Goal: Information Seeking & Learning: Learn about a topic

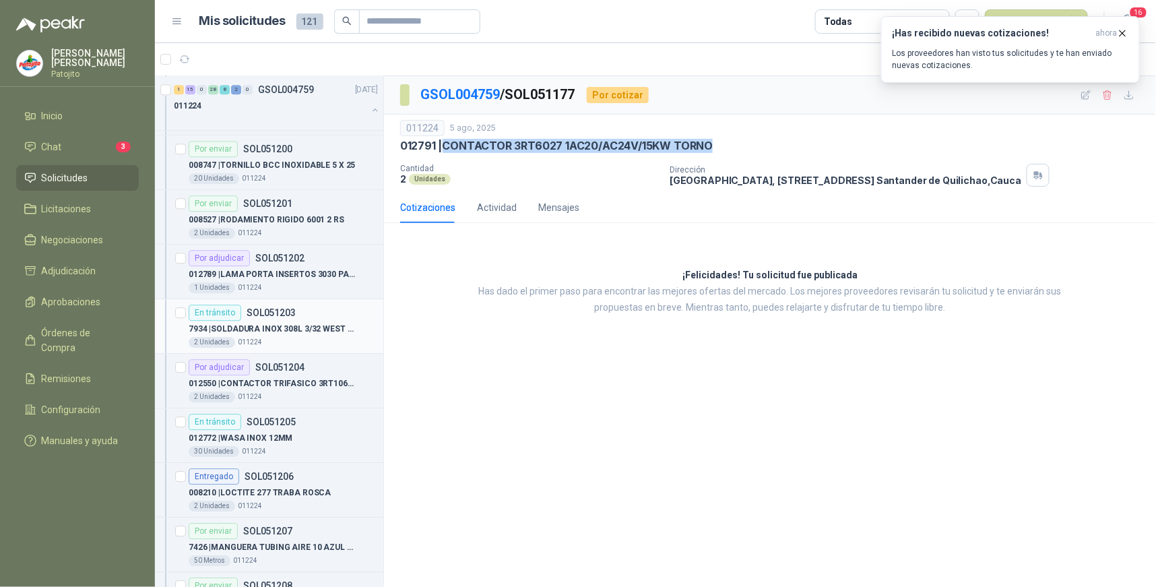
scroll to position [4484, 0]
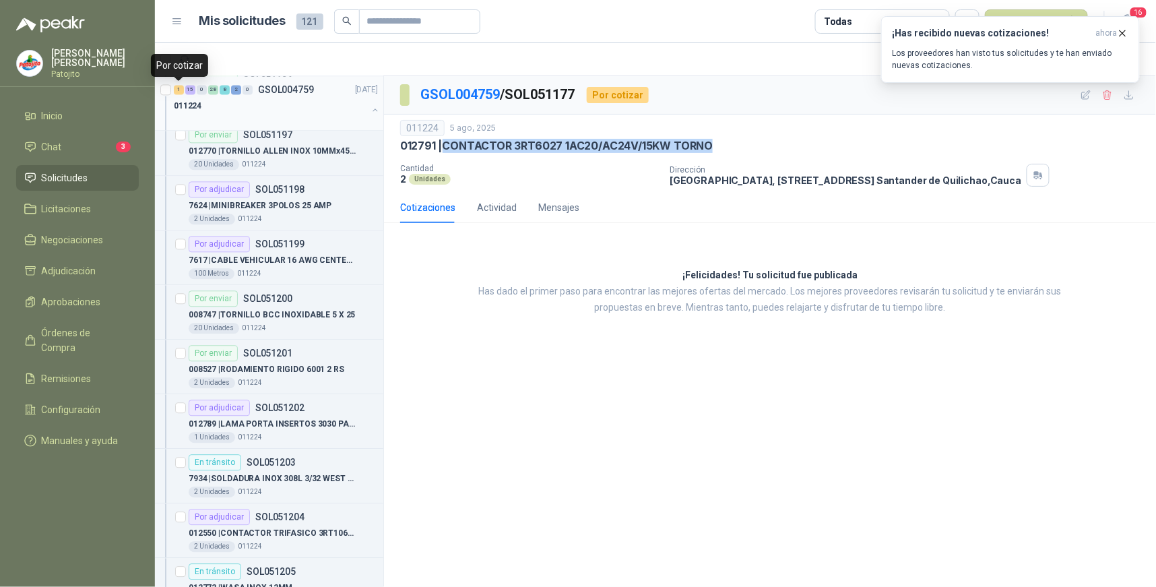
click at [182, 89] on div "1" at bounding box center [179, 89] width 10 height 9
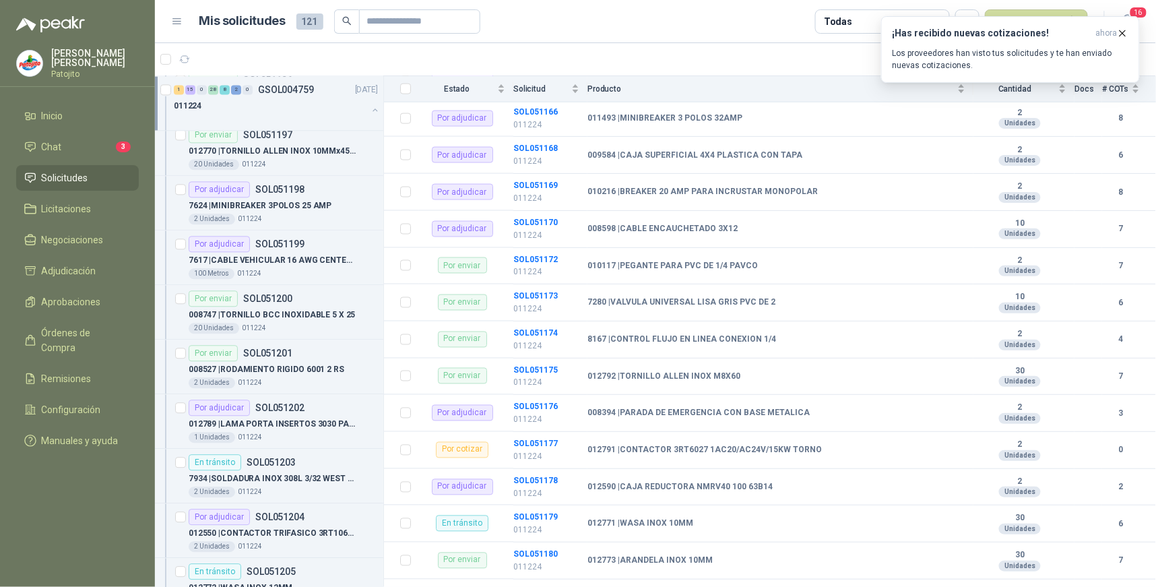
scroll to position [748, 0]
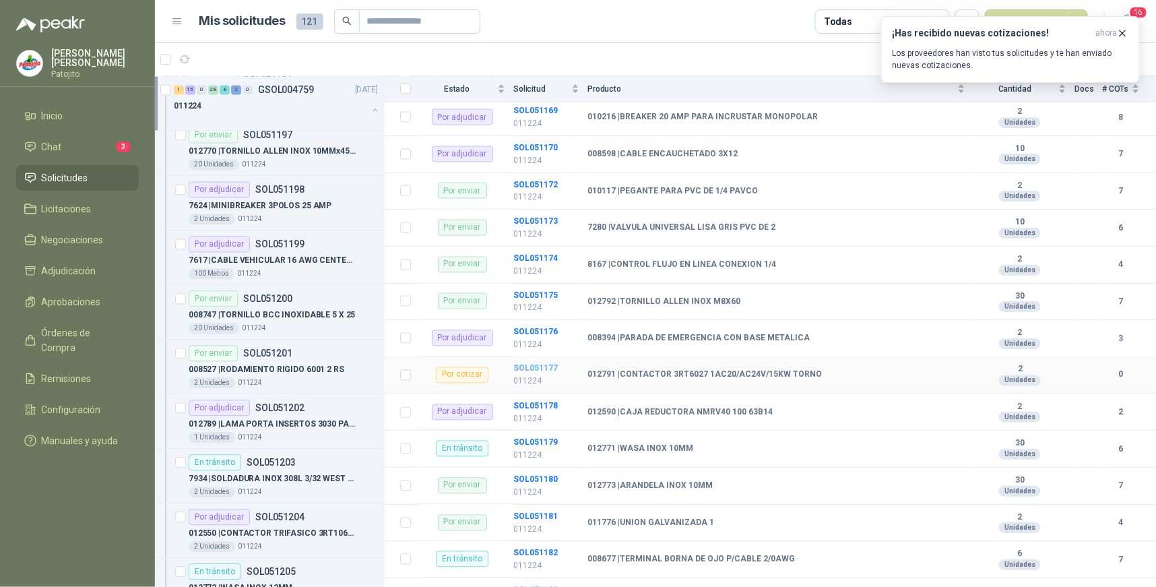
click at [535, 368] on b "SOL051177" at bounding box center [535, 368] width 44 height 9
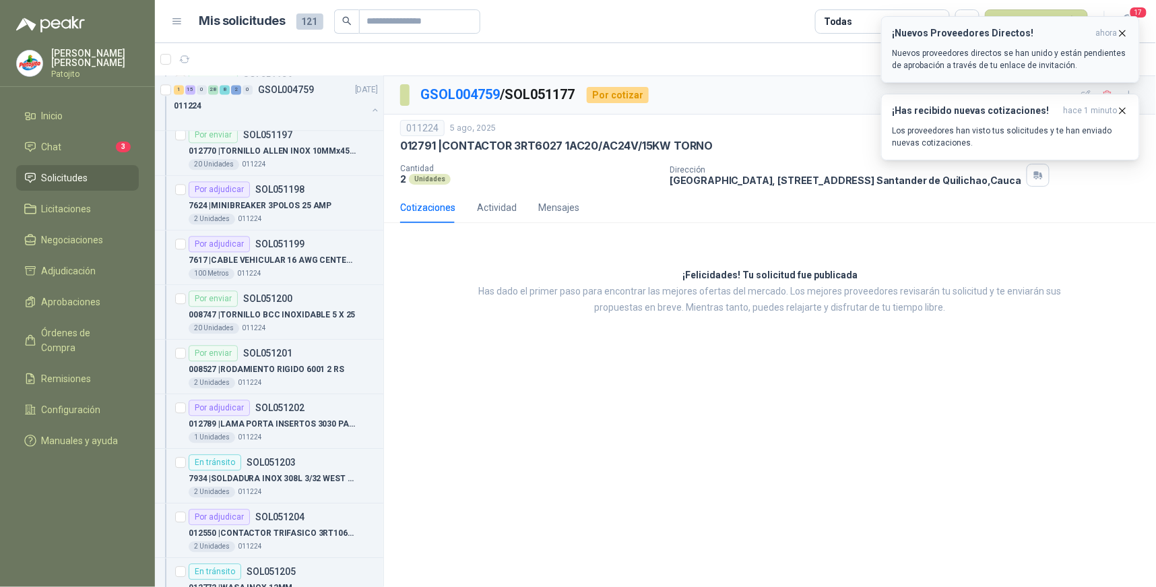
click at [1121, 31] on icon "button" at bounding box center [1122, 32] width 5 height 5
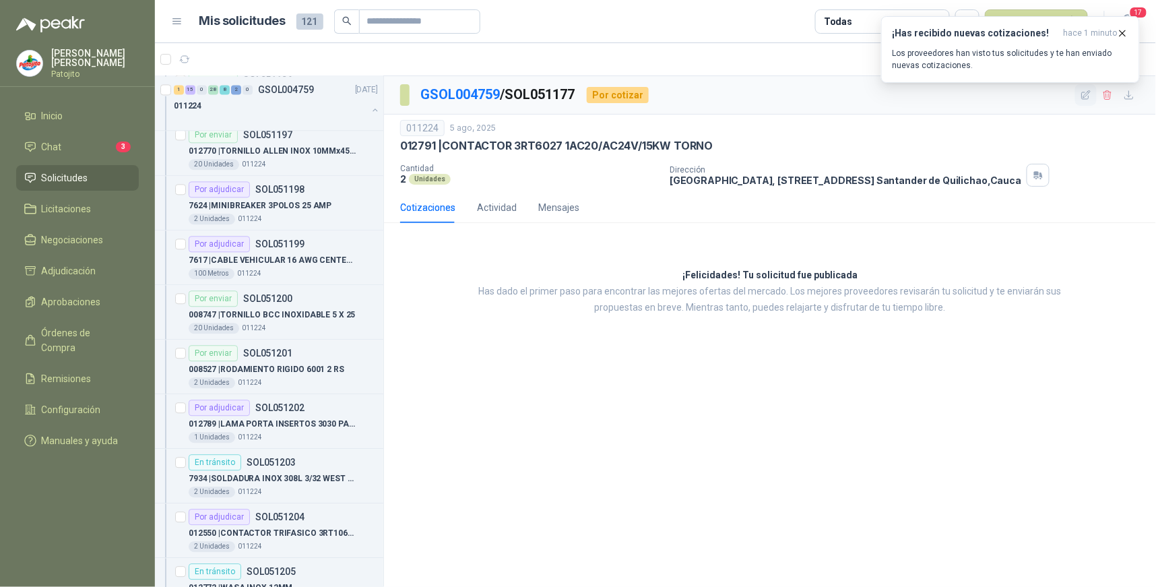
drag, startPoint x: 1126, startPoint y: 32, endPoint x: 1095, endPoint y: 102, distance: 76.9
click at [1126, 31] on icon "button" at bounding box center [1122, 33] width 11 height 11
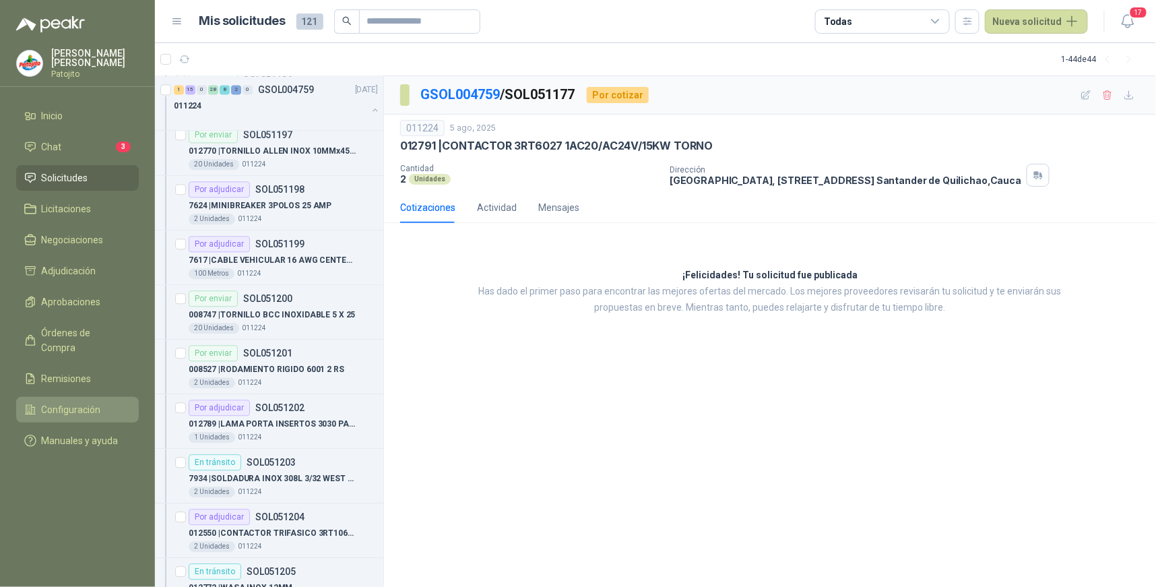
click at [92, 402] on span "Configuración" at bounding box center [71, 409] width 59 height 15
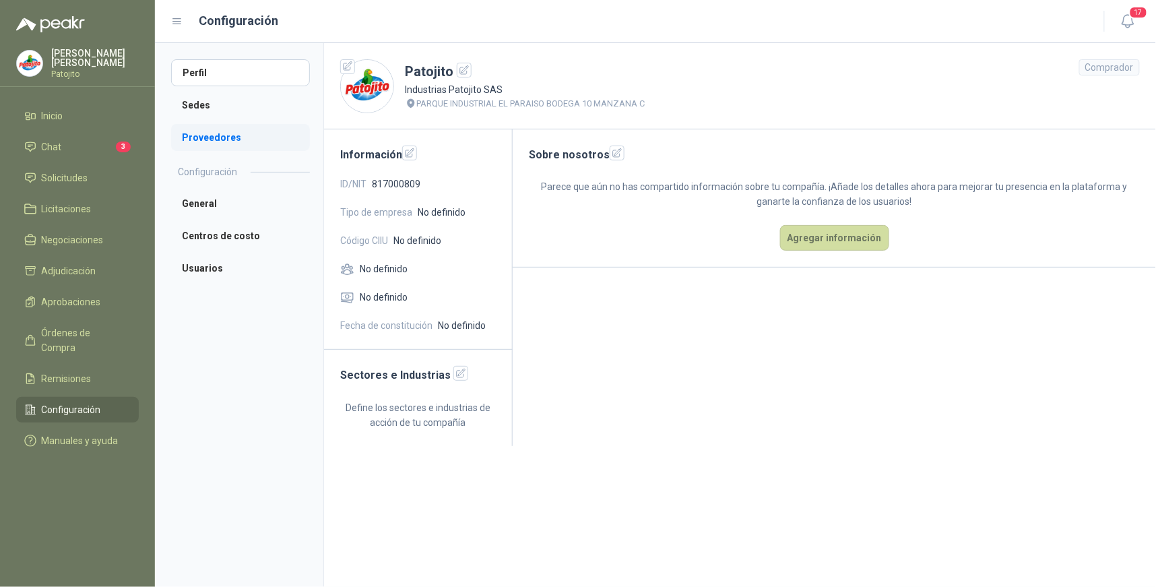
click at [216, 133] on li "Proveedores" at bounding box center [240, 137] width 139 height 27
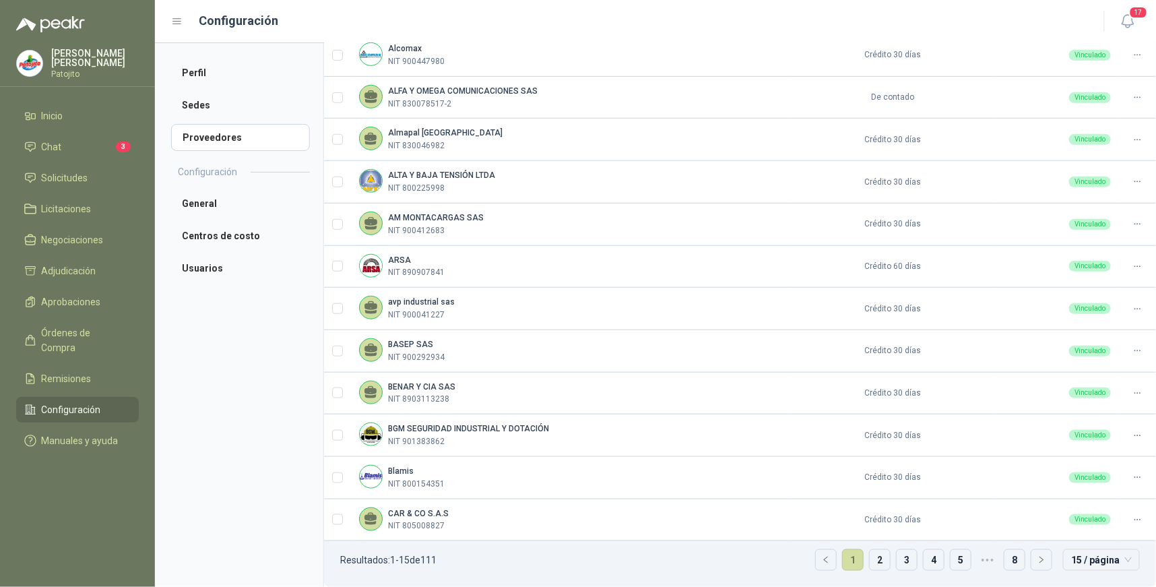
scroll to position [298, 0]
click at [870, 556] on link "2" at bounding box center [880, 560] width 20 height 20
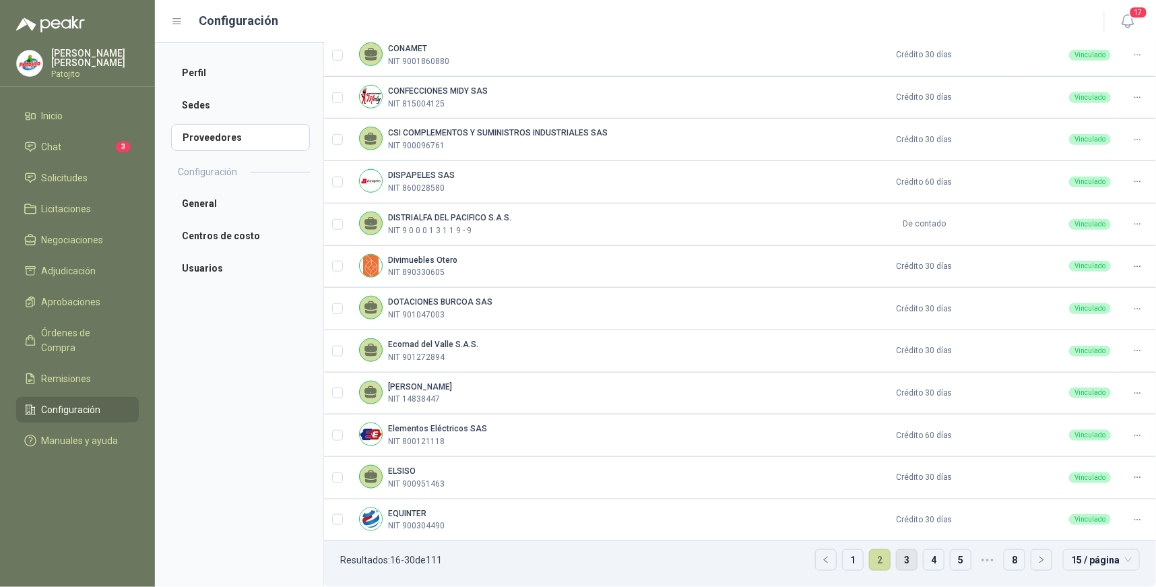
click at [898, 558] on link "3" at bounding box center [907, 560] width 20 height 20
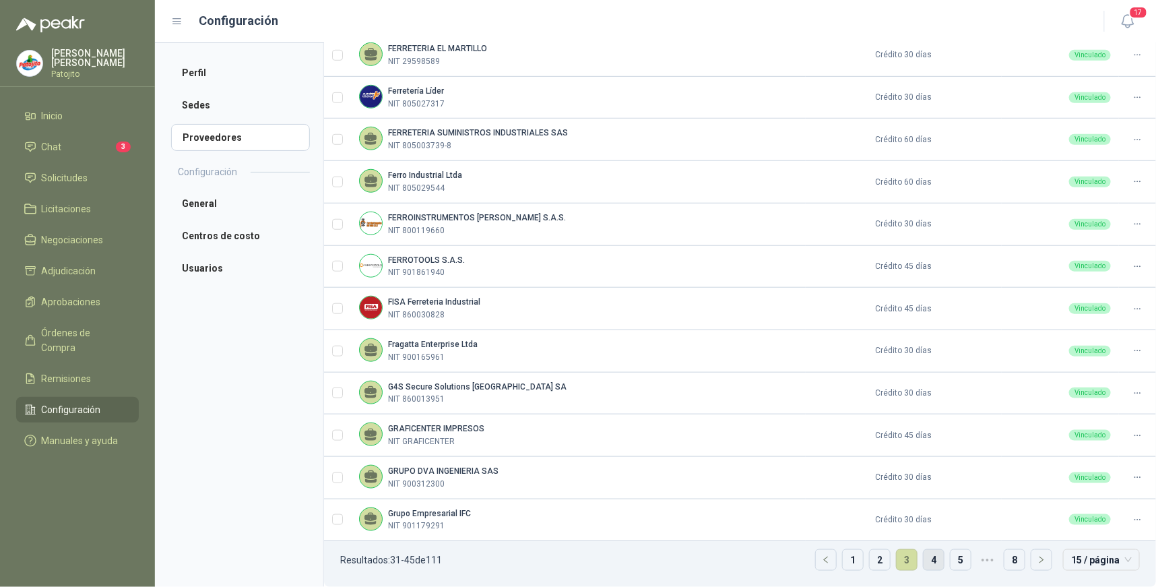
click at [928, 556] on link "4" at bounding box center [934, 560] width 20 height 20
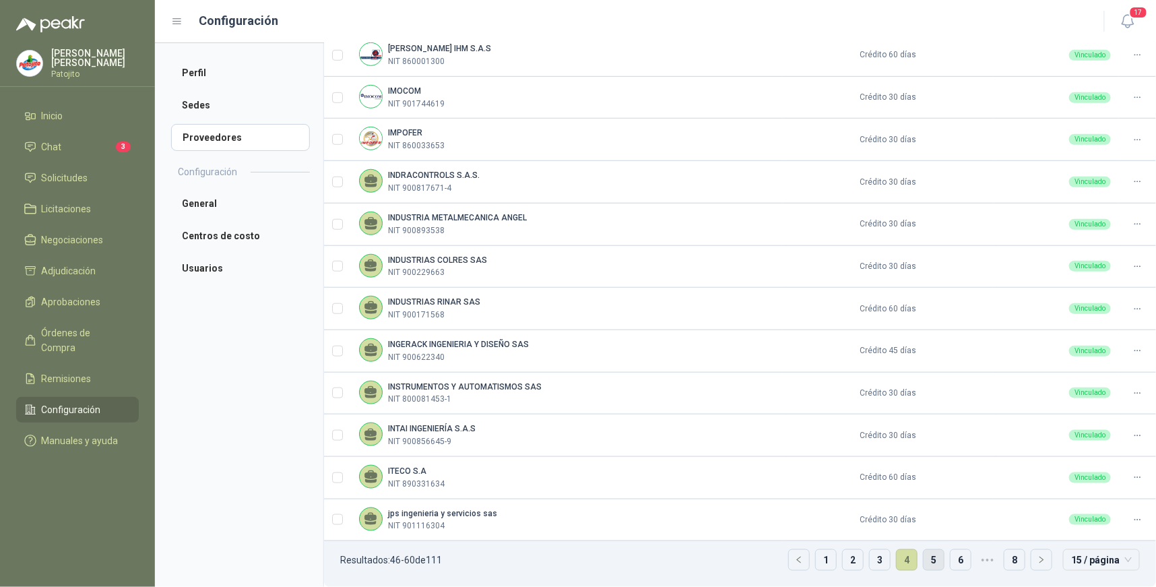
click at [924, 560] on link "5" at bounding box center [934, 560] width 20 height 20
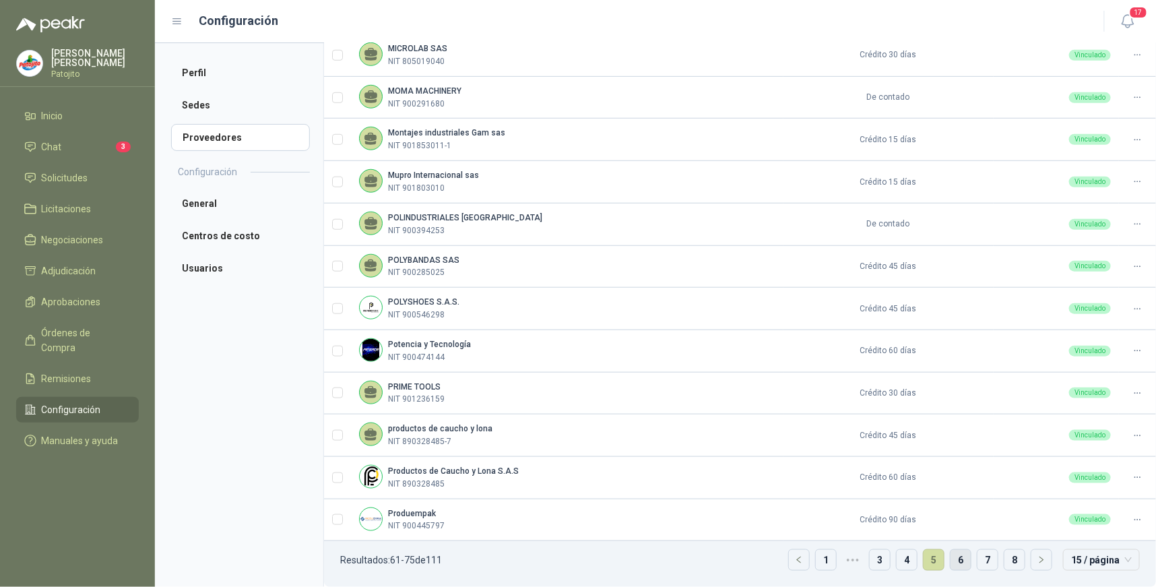
click at [952, 554] on link "6" at bounding box center [960, 560] width 20 height 20
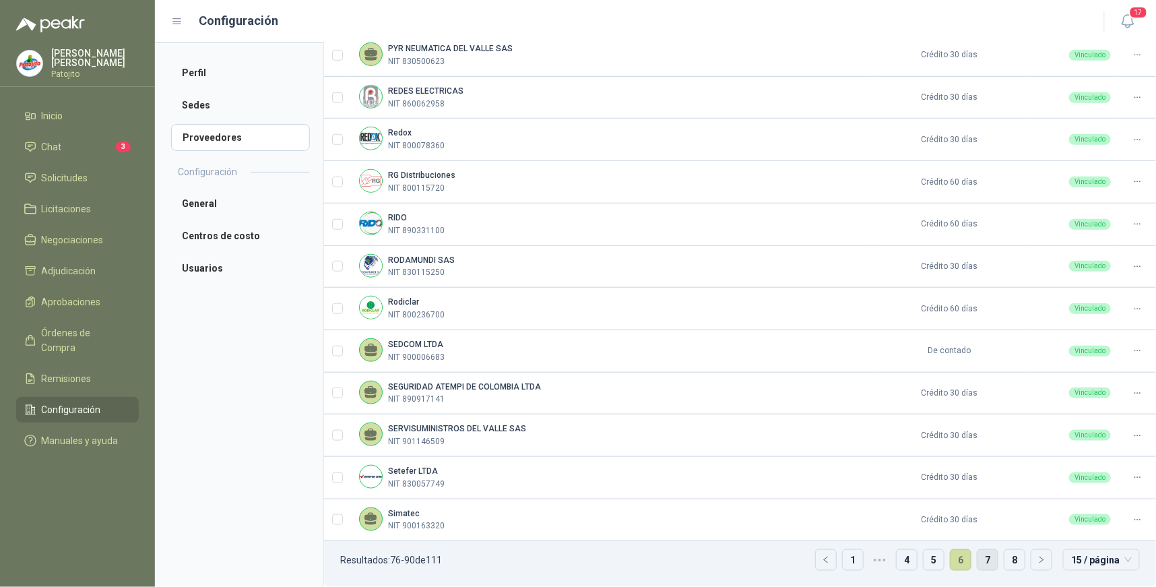
click at [977, 560] on link "7" at bounding box center [987, 560] width 20 height 20
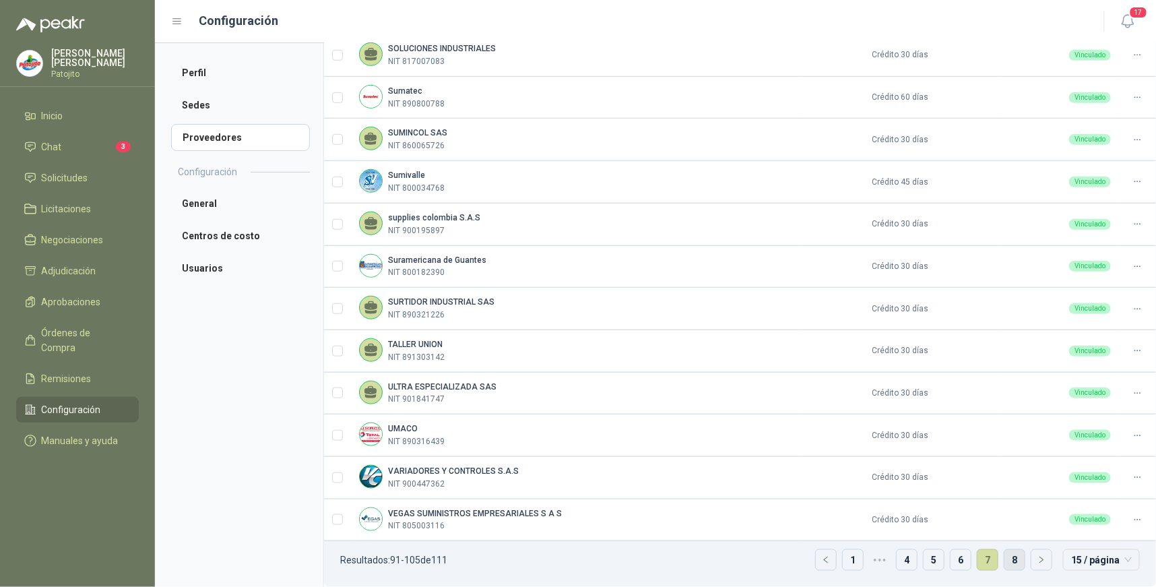
click at [1004, 556] on link "8" at bounding box center [1014, 560] width 20 height 20
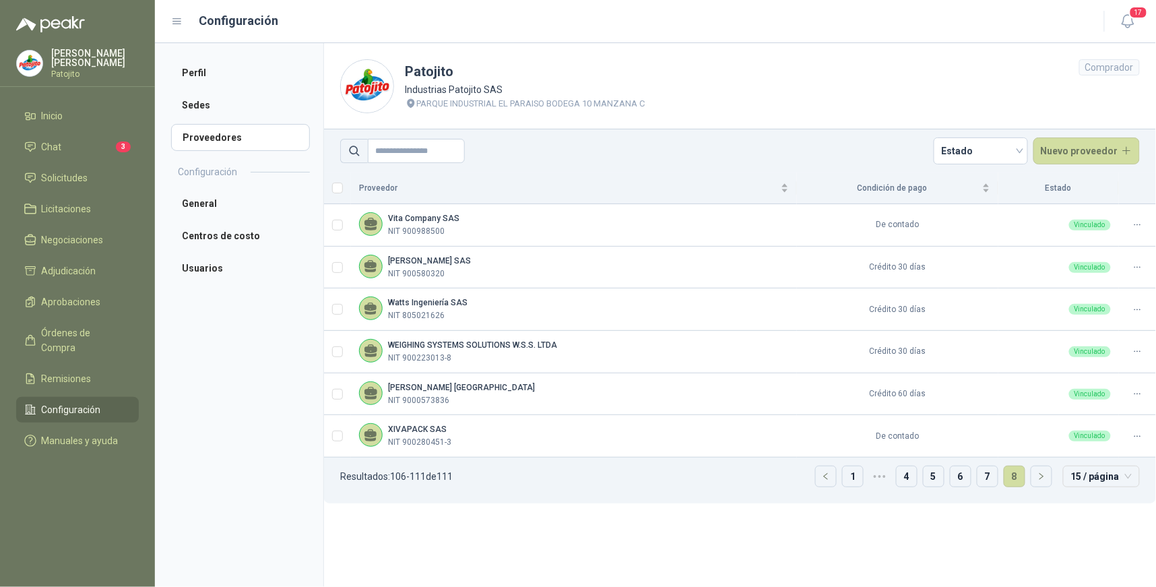
scroll to position [0, 0]
click at [77, 182] on span "Solicitudes" at bounding box center [65, 177] width 46 height 15
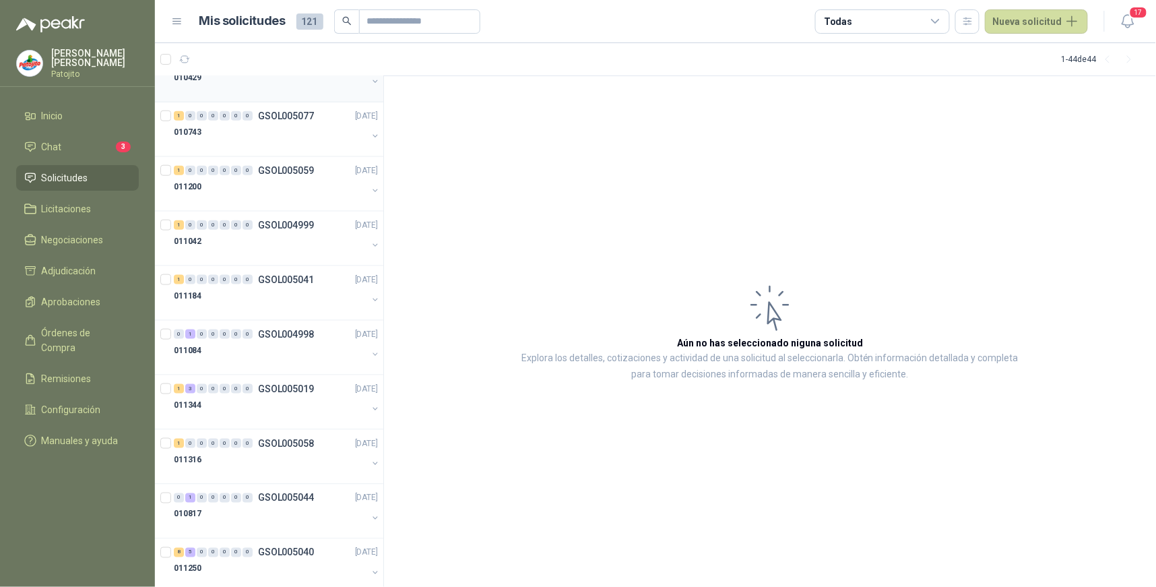
scroll to position [413, 0]
click at [97, 174] on li "Solicitudes" at bounding box center [77, 177] width 106 height 15
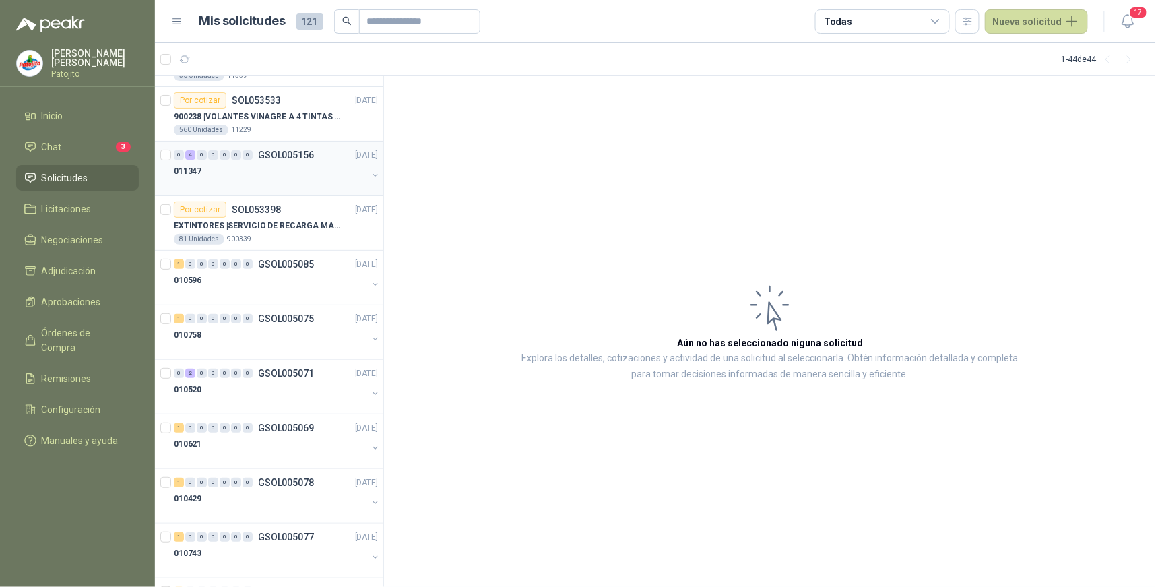
scroll to position [0, 0]
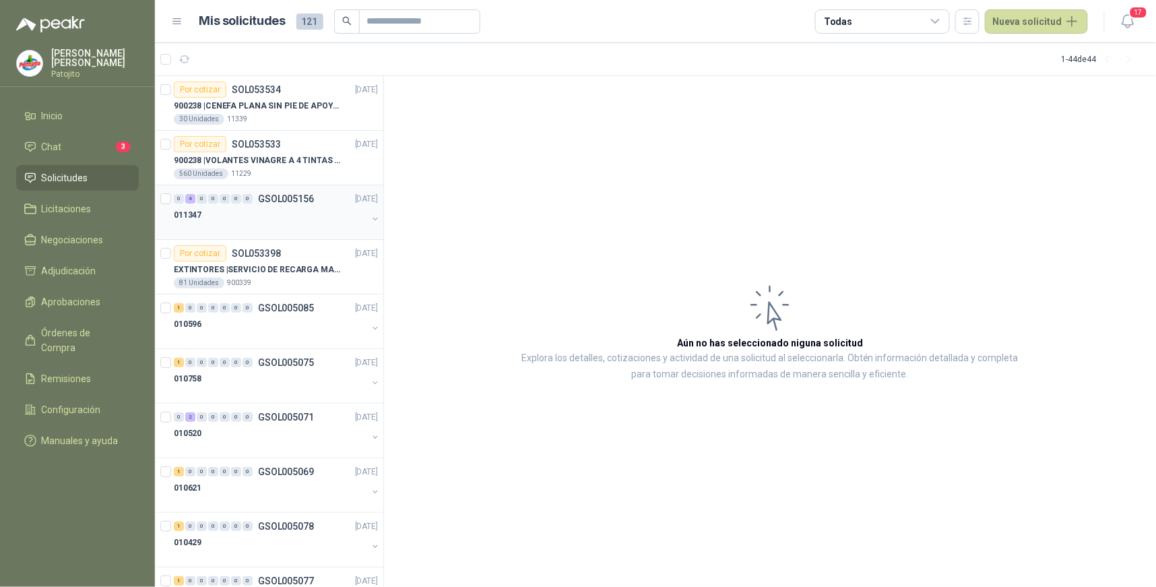
click at [370, 216] on button "button" at bounding box center [375, 219] width 11 height 11
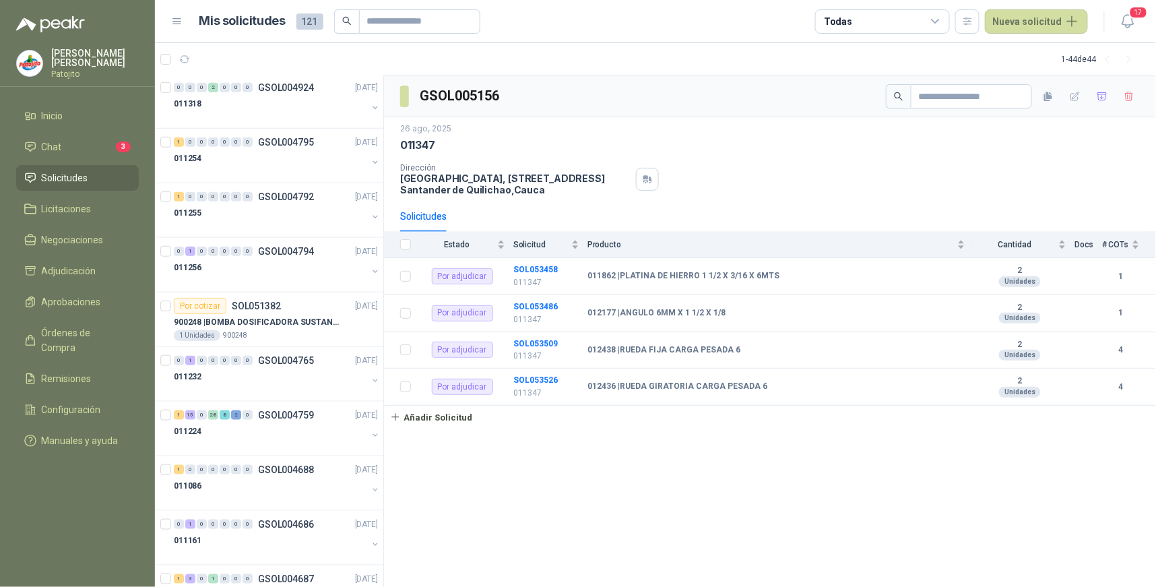
scroll to position [2129, 0]
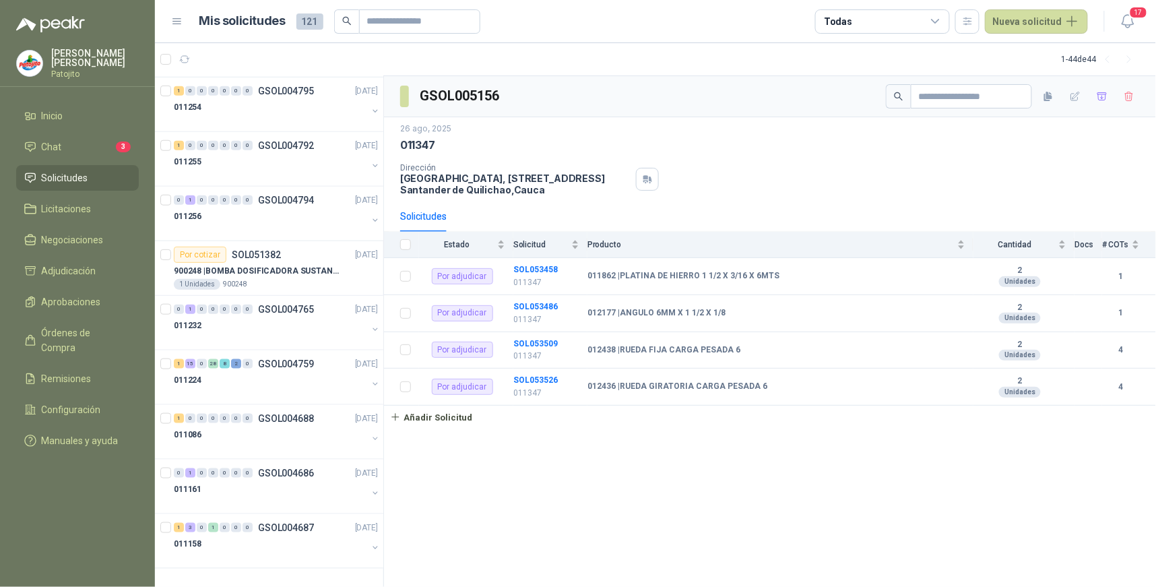
click at [759, 548] on div "GSOL005156 26 ago, 2025 011347 Dirección Parque Industrial el Paraiso, Bodega 1…" at bounding box center [770, 331] width 772 height 511
click at [537, 519] on div "GSOL005156 26 ago, 2025 011347 Dirección Parque Industrial el Paraiso, Bodega 1…" at bounding box center [770, 331] width 772 height 511
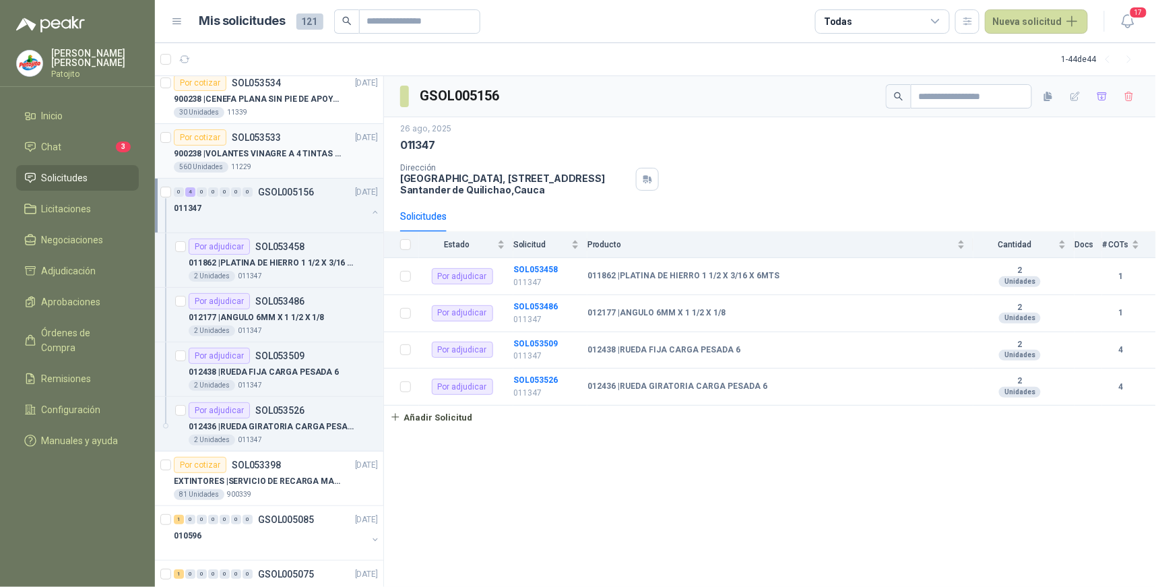
scroll to position [0, 0]
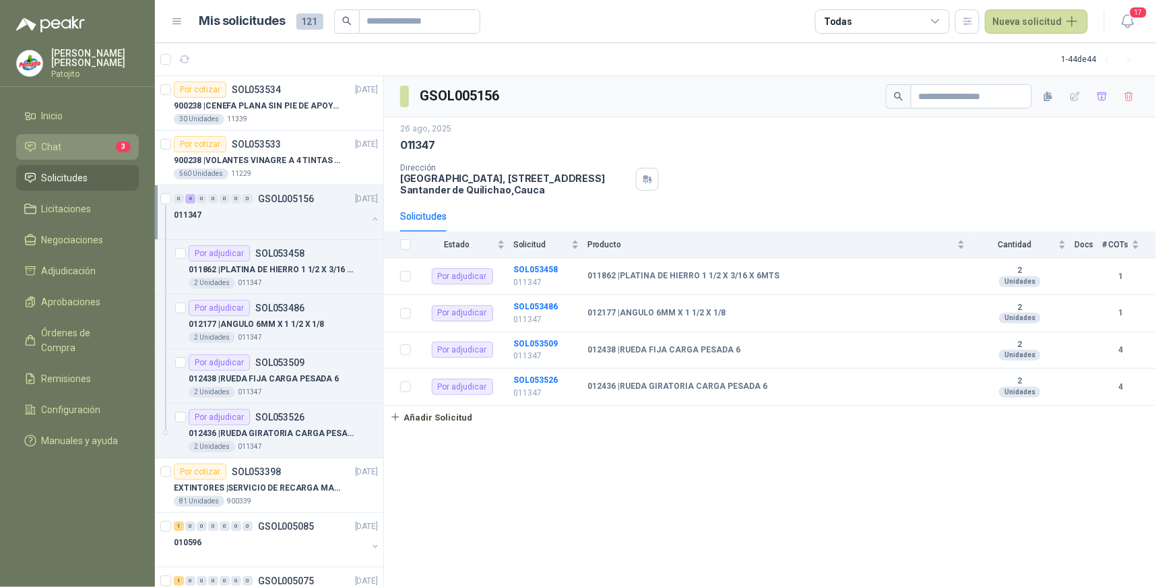
click at [78, 142] on li "Chat 3" at bounding box center [77, 146] width 106 height 15
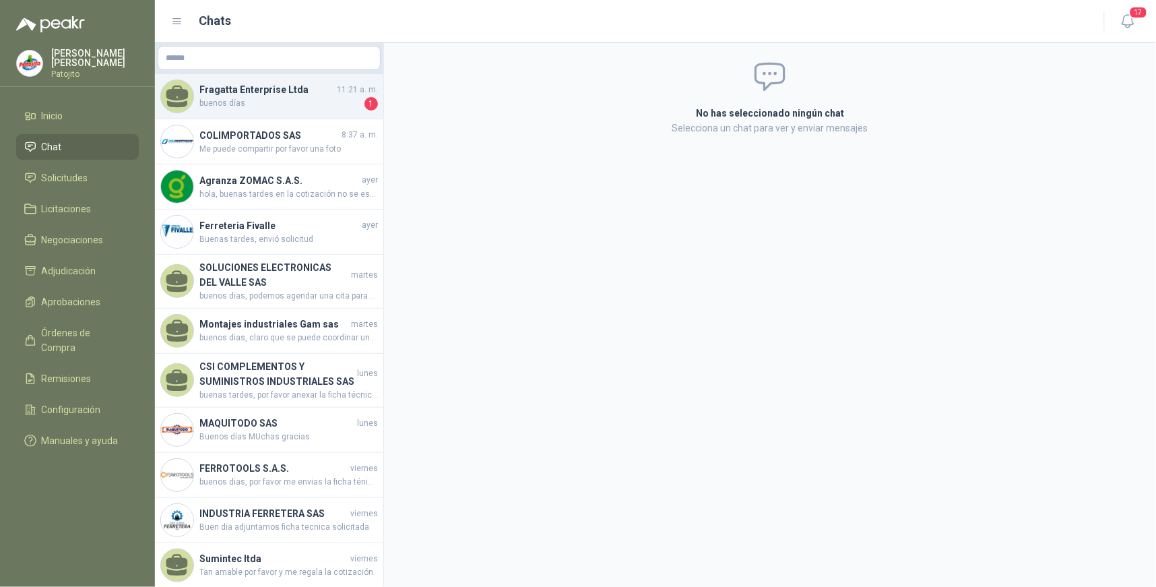
click at [315, 95] on h4 "Fragatta Enterprise Ltda" at bounding box center [266, 89] width 135 height 15
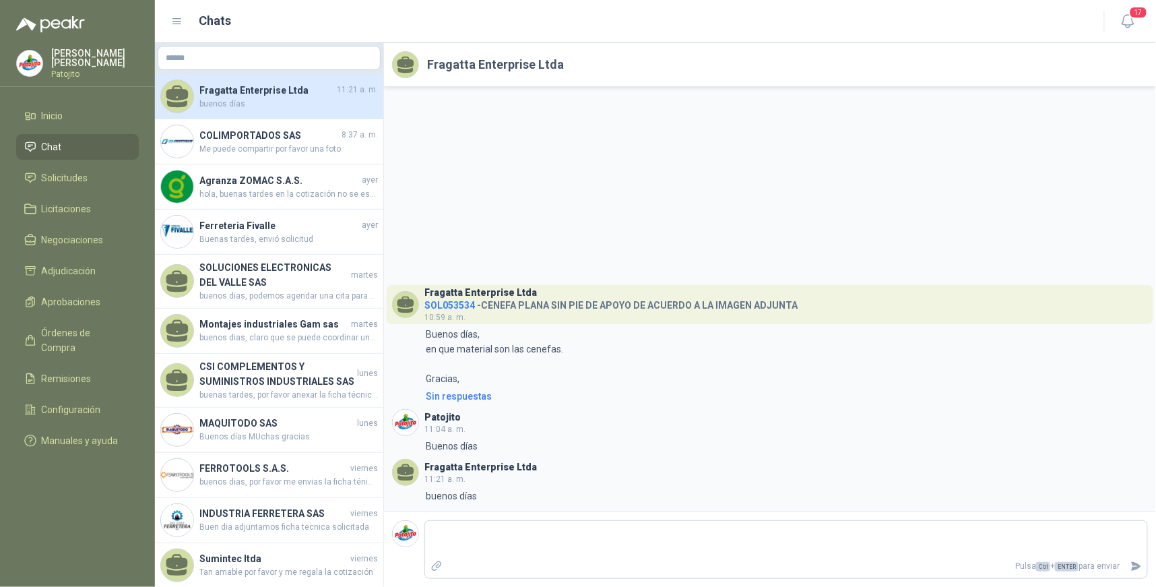
drag, startPoint x: 103, startPoint y: 387, endPoint x: 140, endPoint y: 362, distance: 45.0
click at [103, 402] on li "Configuración" at bounding box center [77, 409] width 106 height 15
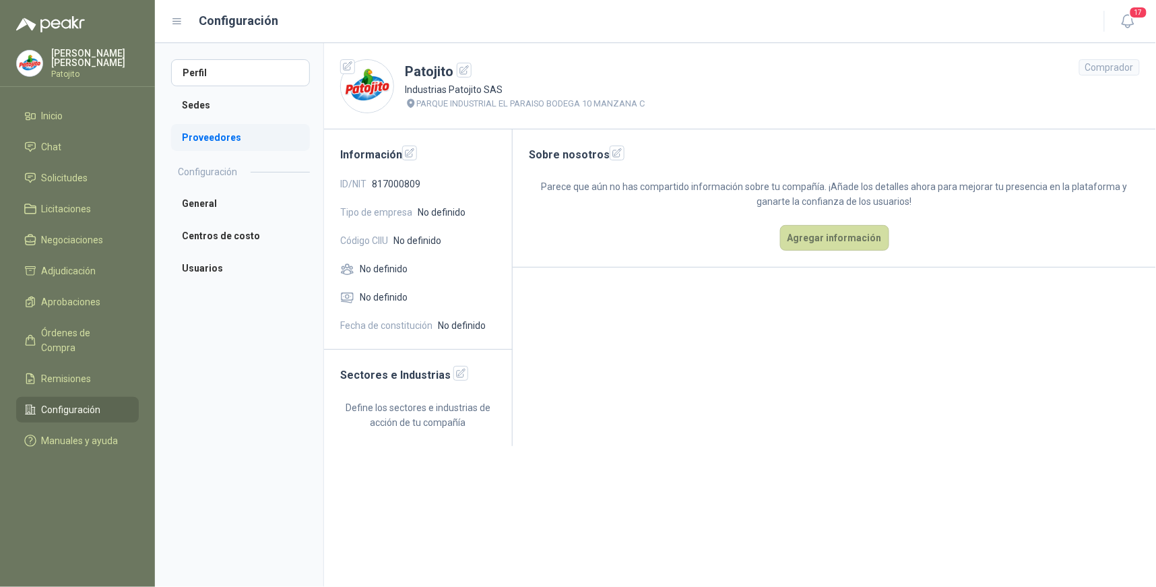
click at [233, 142] on li "Proveedores" at bounding box center [240, 137] width 139 height 27
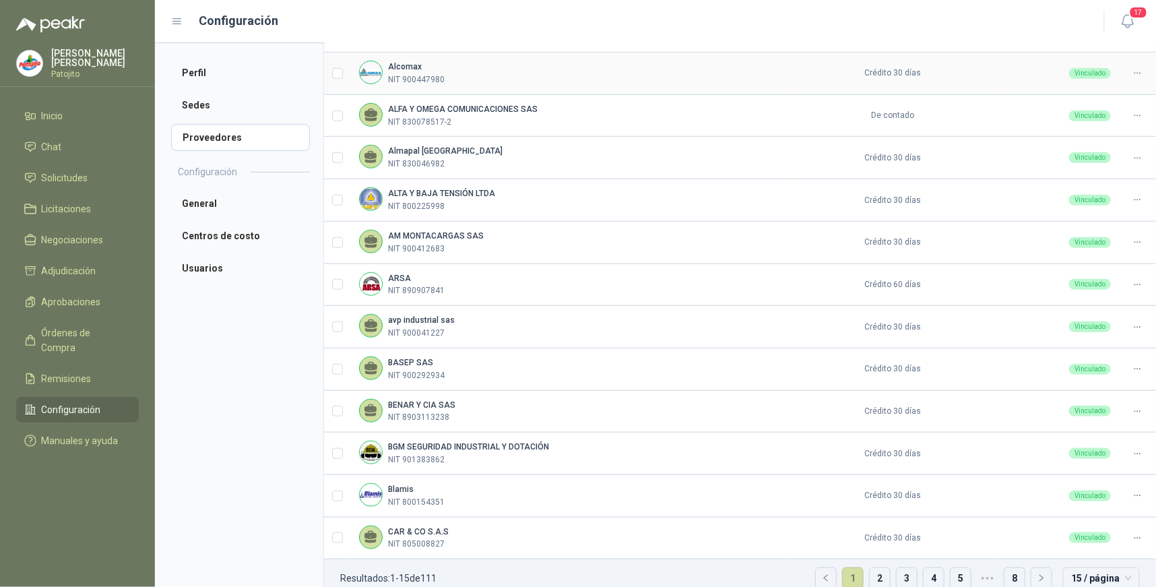
scroll to position [298, 0]
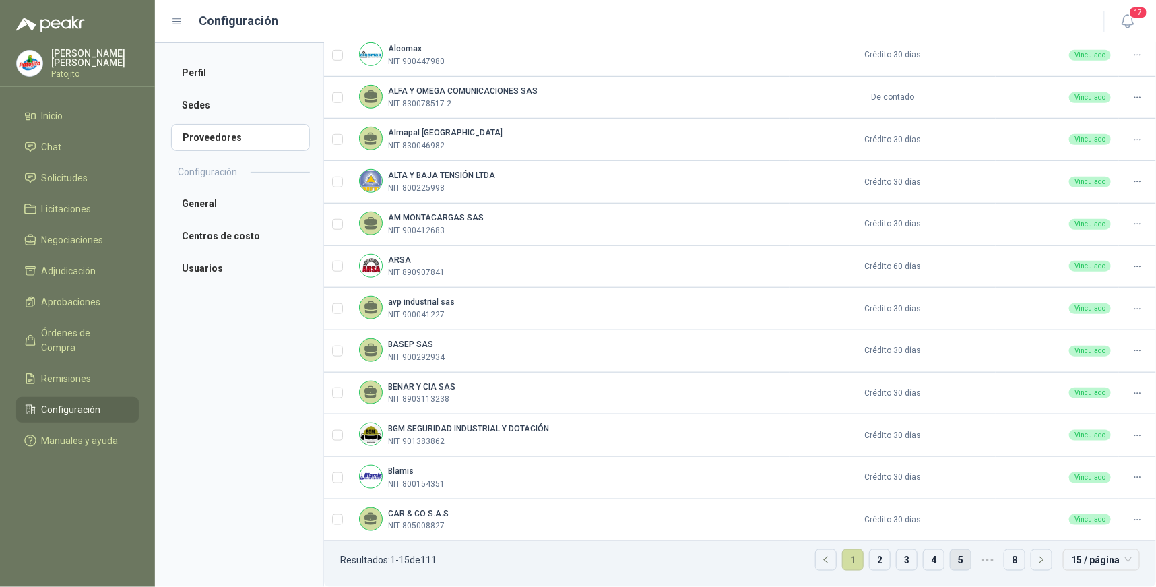
click at [957, 554] on link "5" at bounding box center [960, 560] width 20 height 20
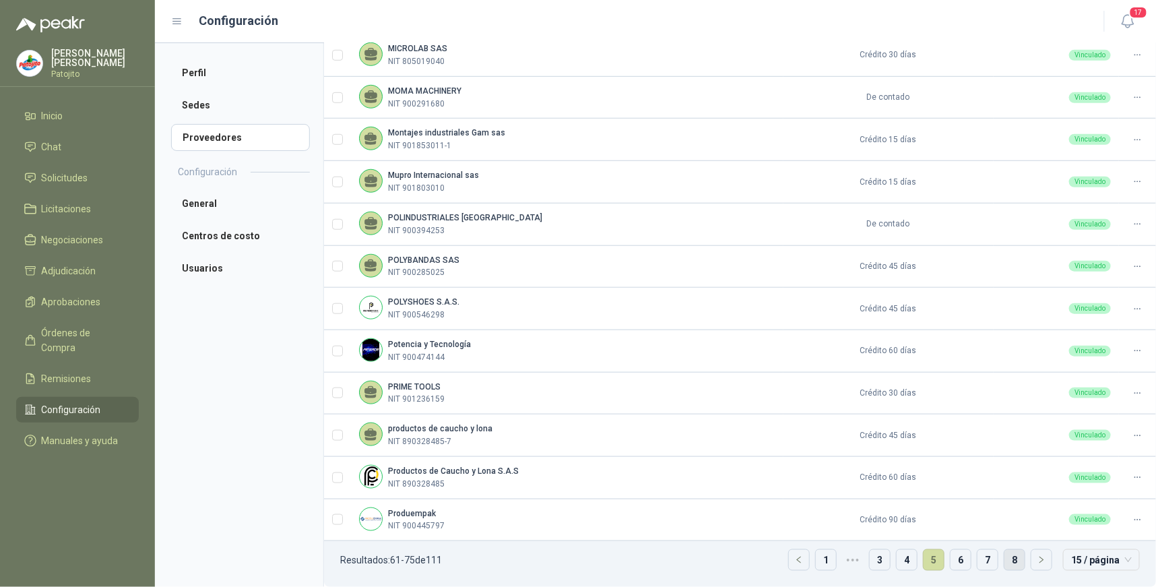
click at [1011, 559] on link "8" at bounding box center [1014, 560] width 20 height 20
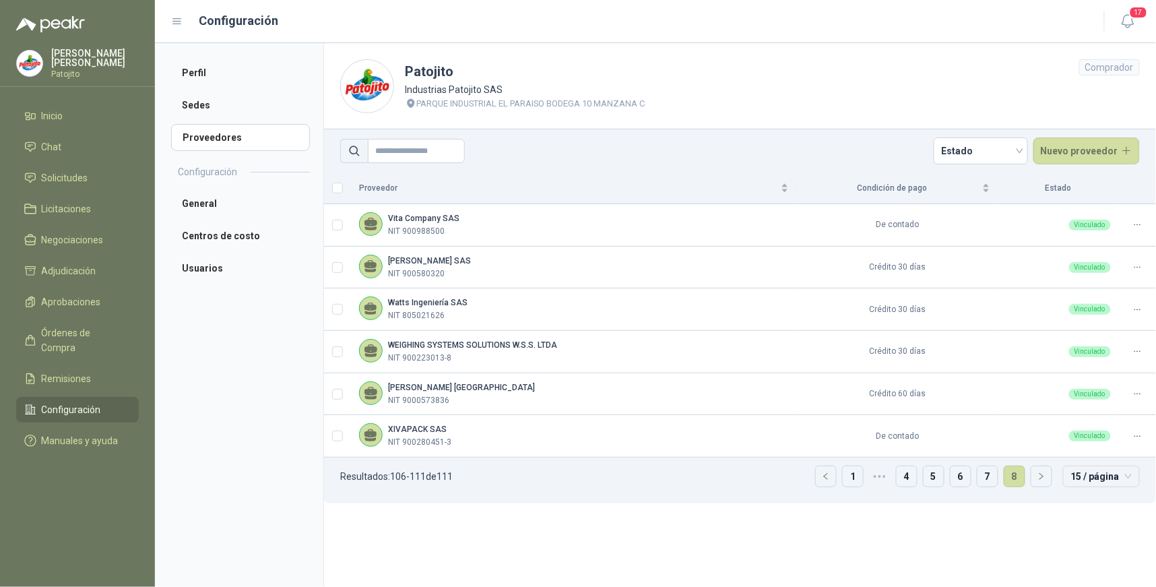
scroll to position [0, 0]
click at [989, 479] on link "7" at bounding box center [987, 476] width 20 height 20
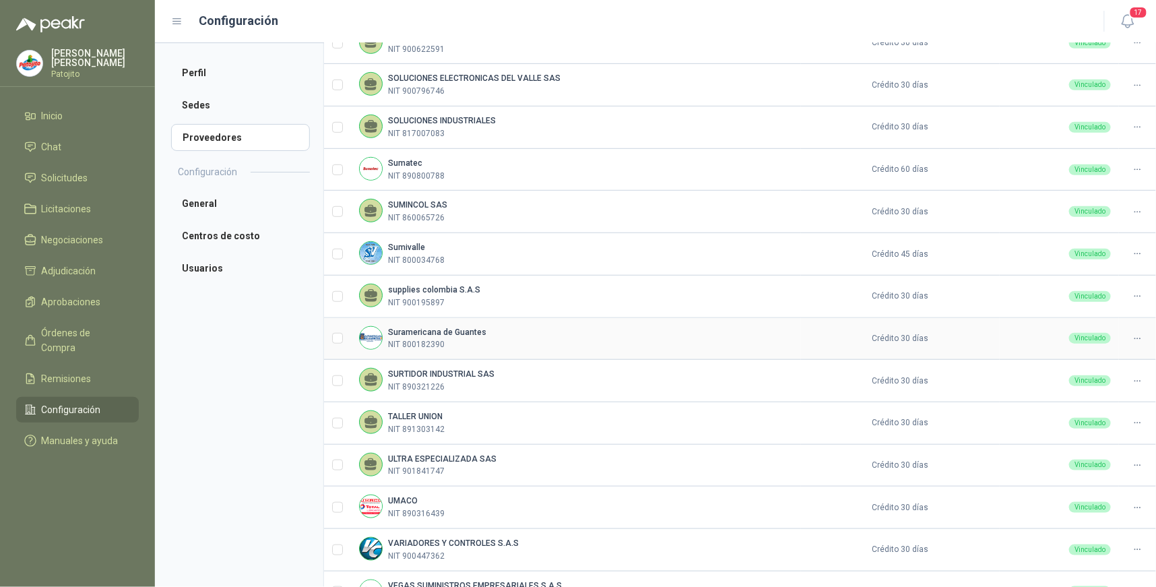
scroll to position [298, 0]
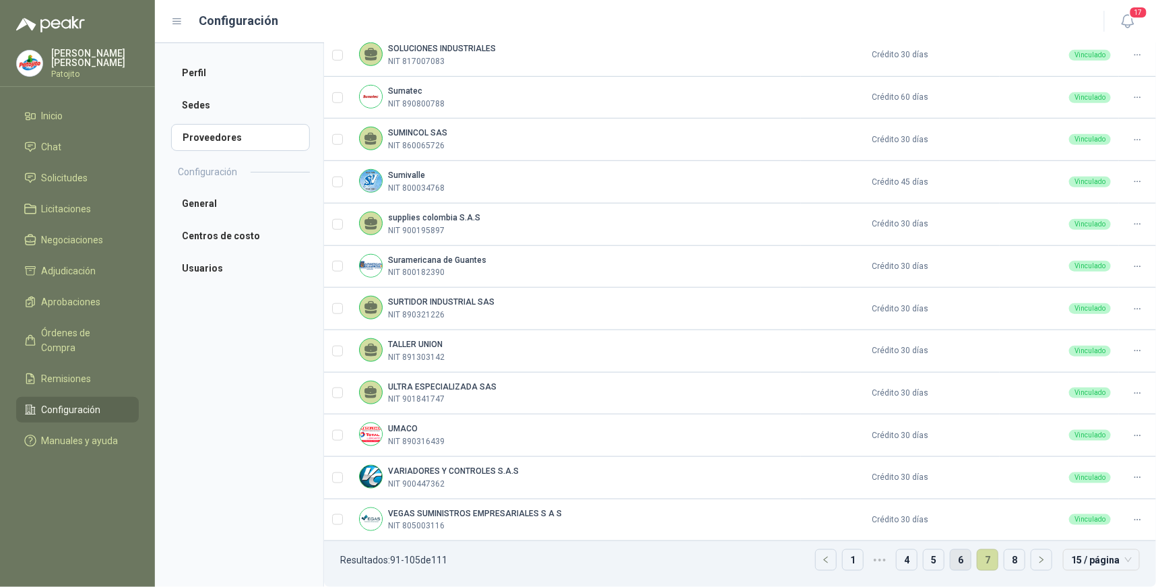
click at [950, 563] on link "6" at bounding box center [960, 560] width 20 height 20
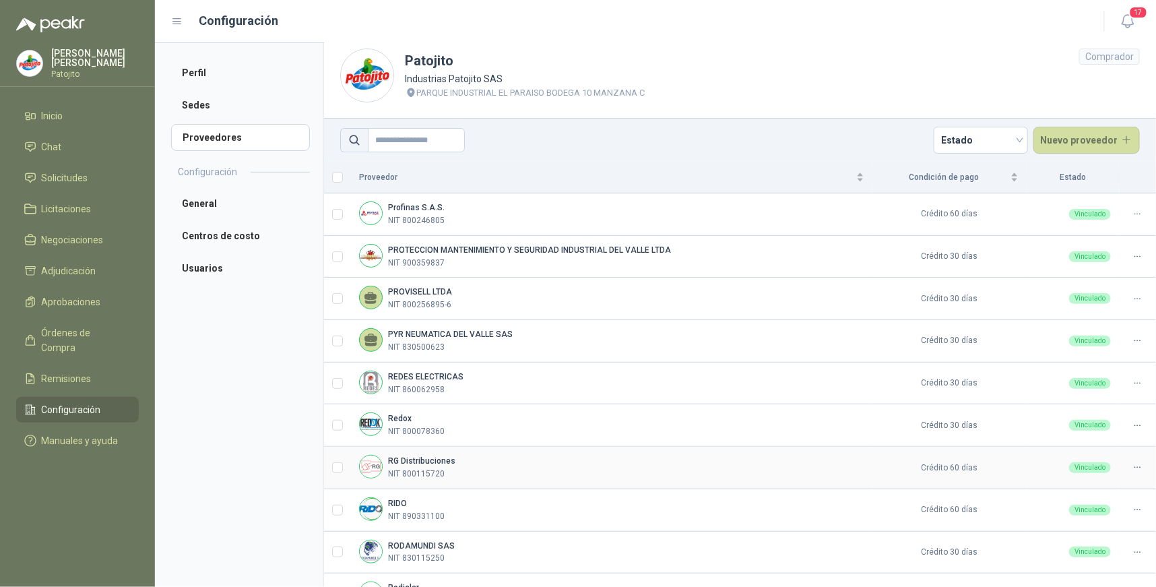
scroll to position [0, 0]
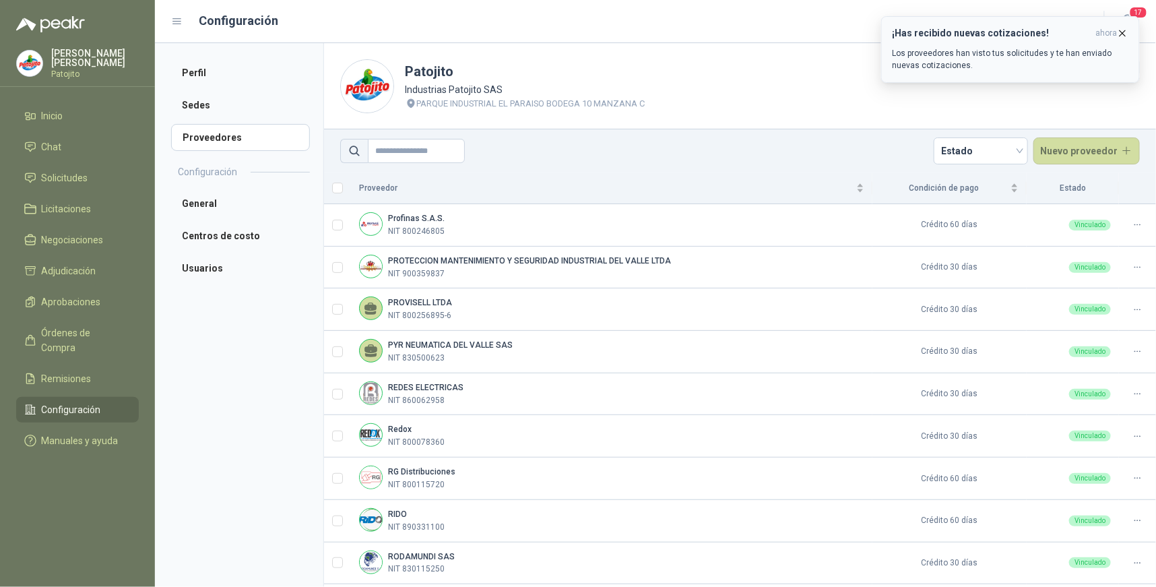
click at [971, 42] on div "¡Has recibido nuevas cotizaciones! ahora Los proveedores han visto tus solicitu…" at bounding box center [1011, 50] width 236 height 44
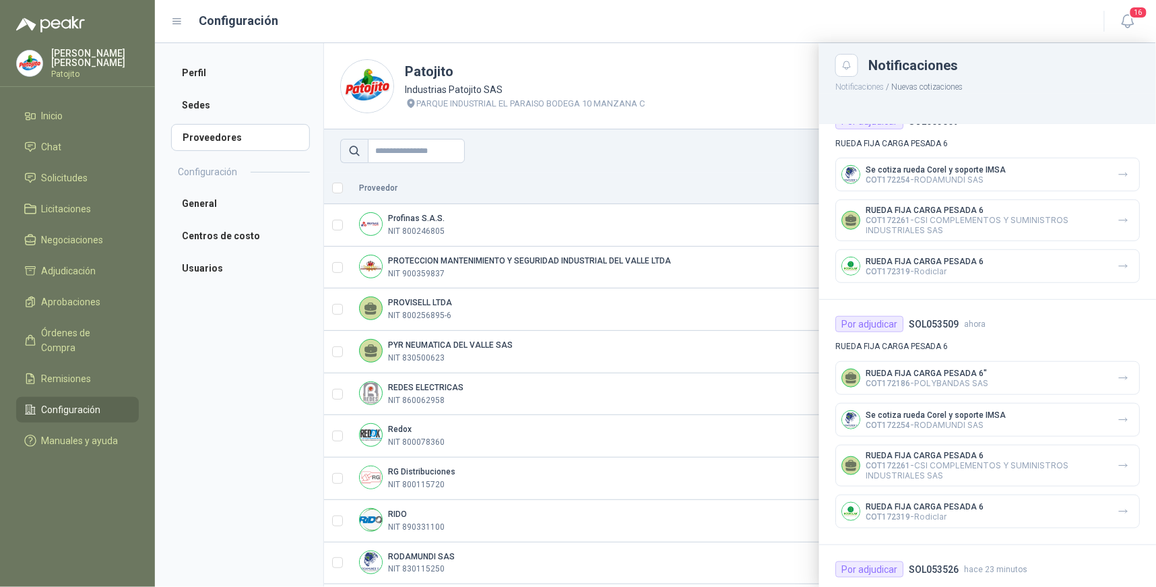
scroll to position [374, 0]
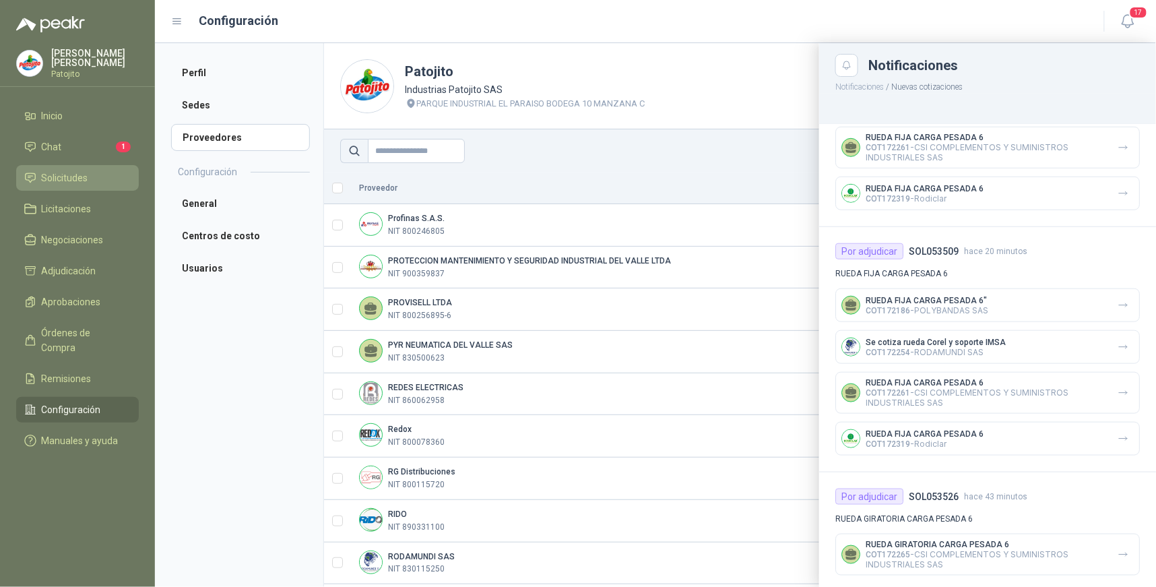
click at [85, 170] on span "Solicitudes" at bounding box center [65, 177] width 46 height 15
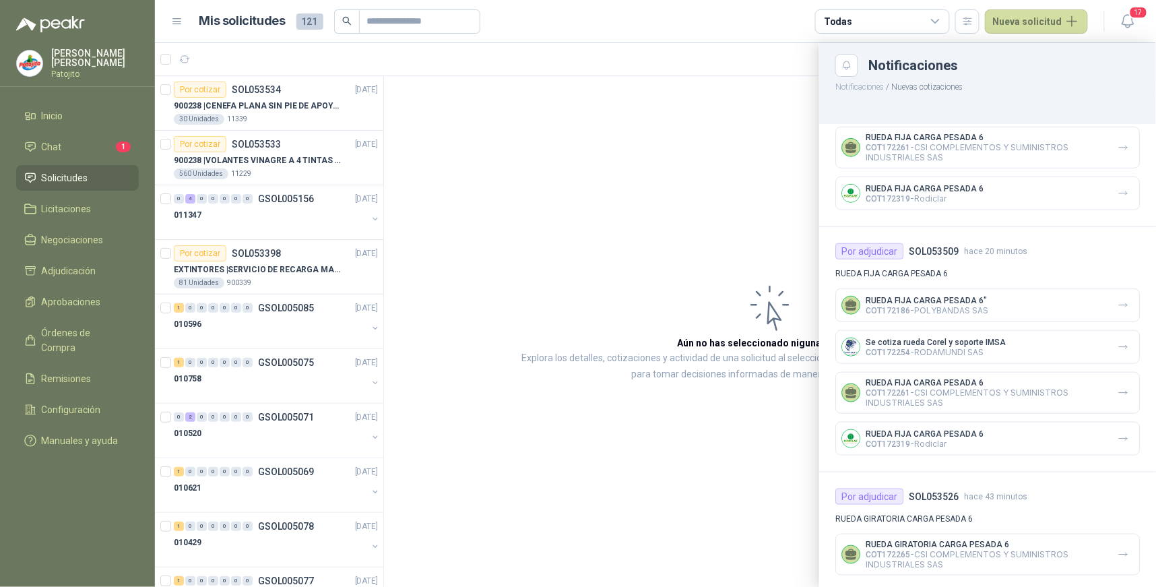
drag, startPoint x: 377, startPoint y: 160, endPoint x: 118, endPoint y: 496, distance: 424.6
click at [360, 323] on div at bounding box center [655, 315] width 1001 height 544
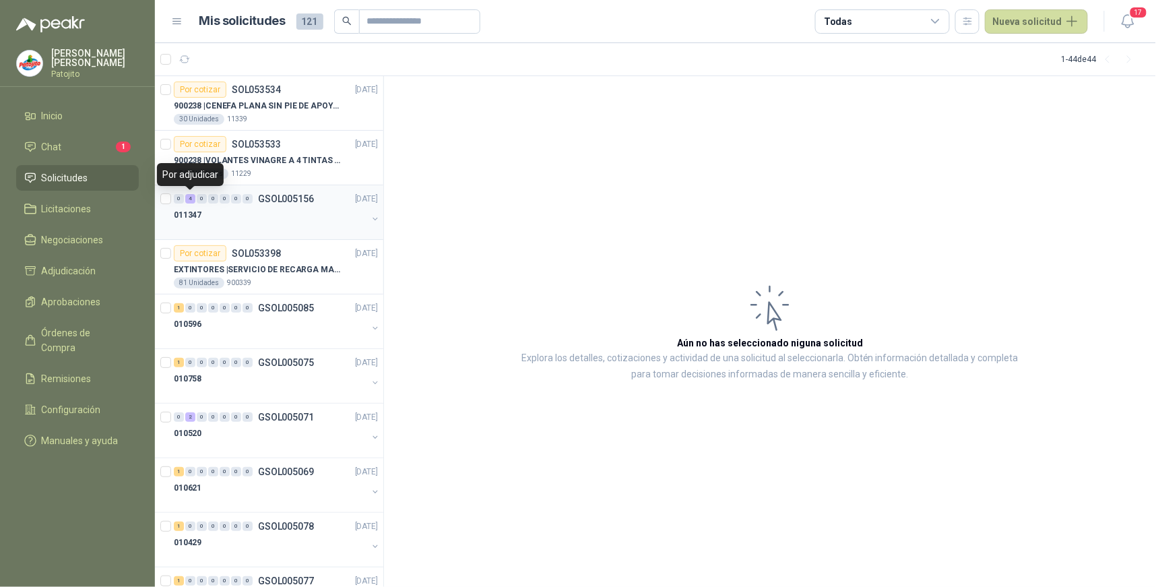
click at [185, 197] on div "4" at bounding box center [190, 198] width 10 height 9
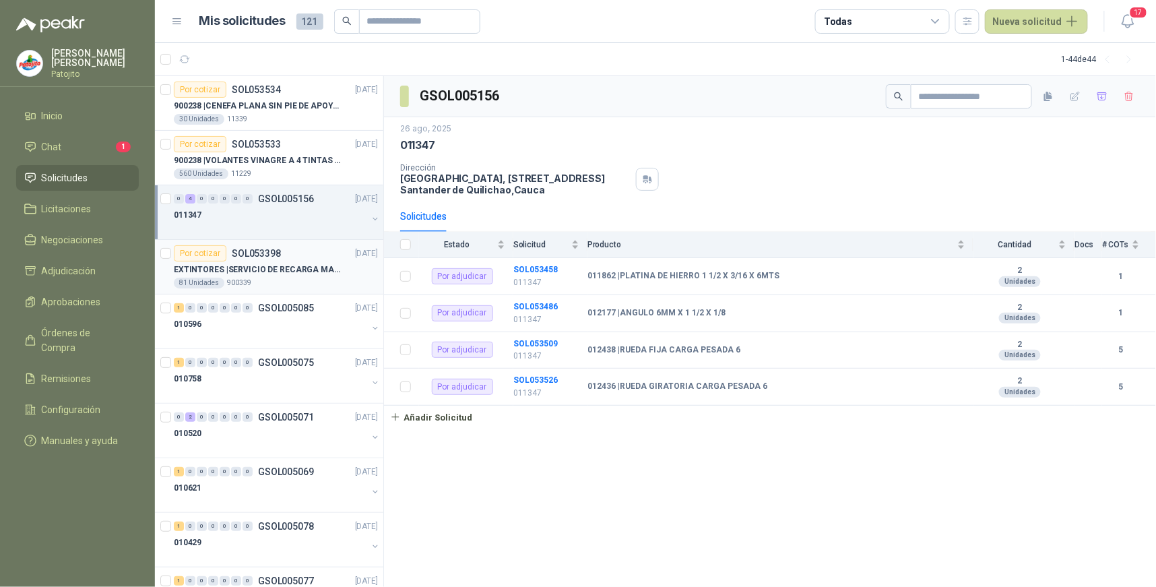
scroll to position [75, 0]
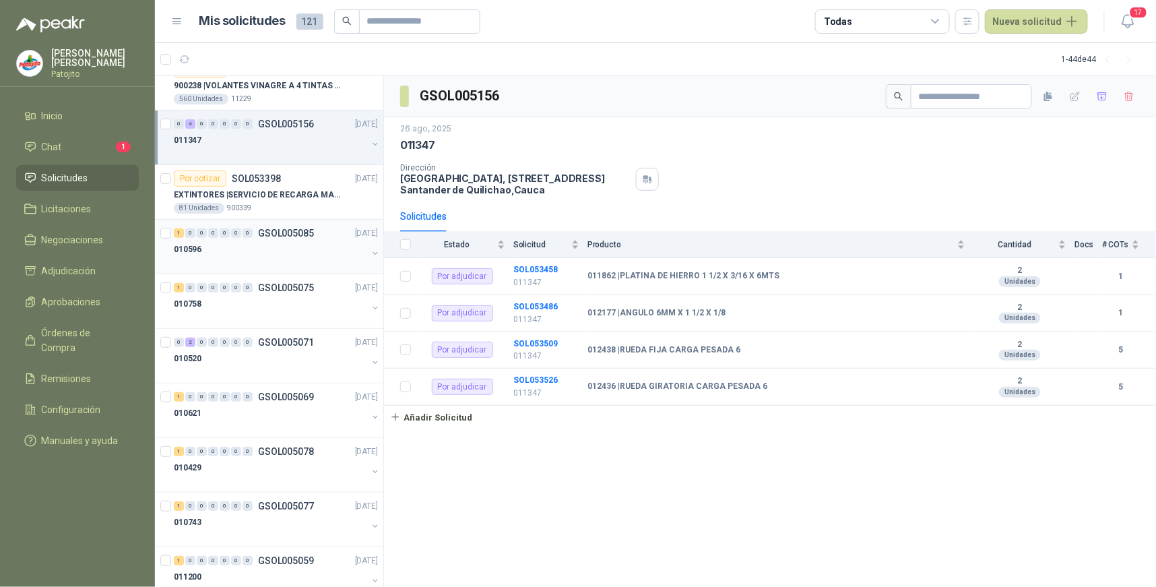
click at [245, 261] on div at bounding box center [270, 262] width 193 height 11
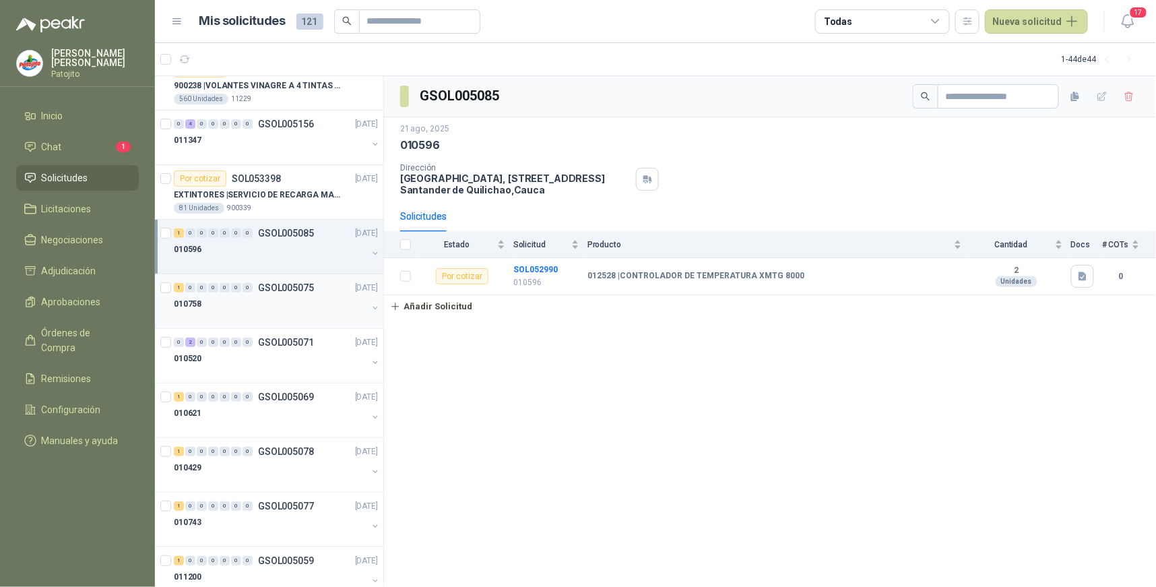
click at [288, 300] on div "010758" at bounding box center [270, 304] width 193 height 16
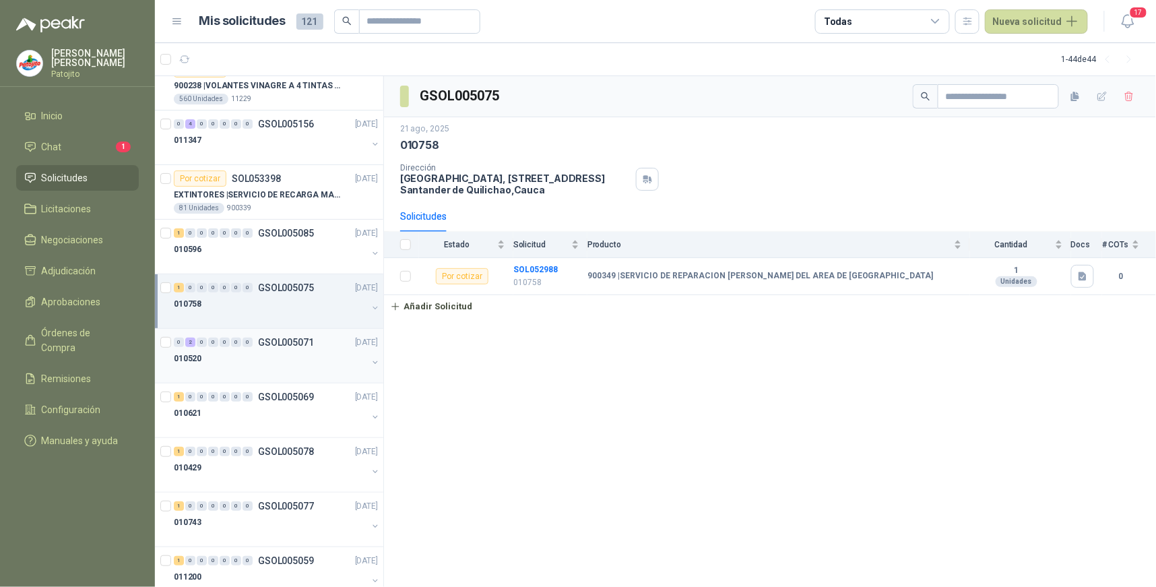
click at [263, 357] on div "010520" at bounding box center [270, 358] width 193 height 16
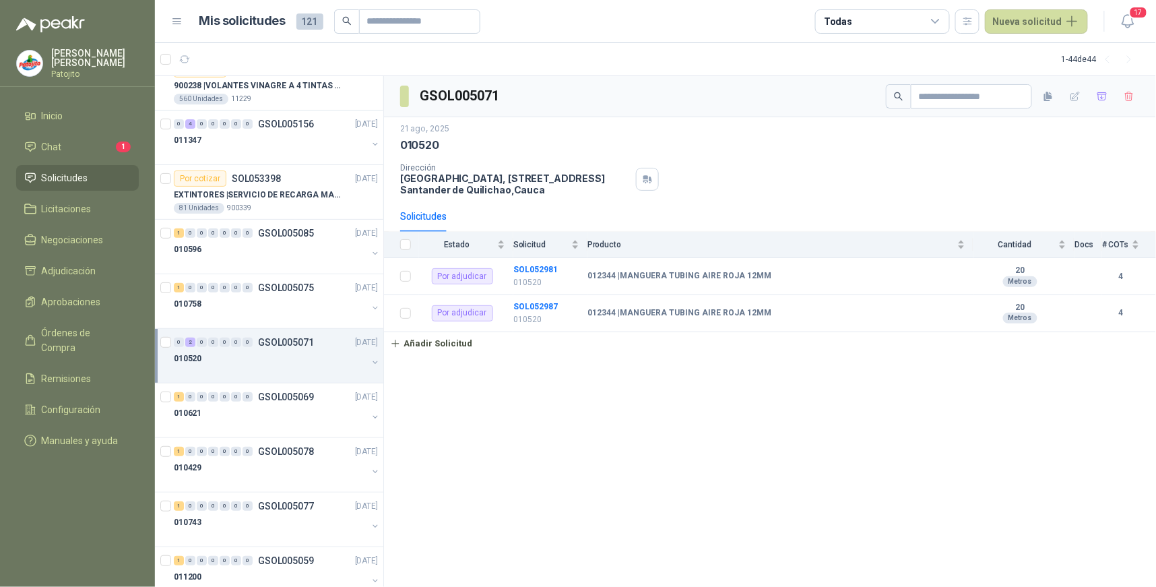
scroll to position [150, 0]
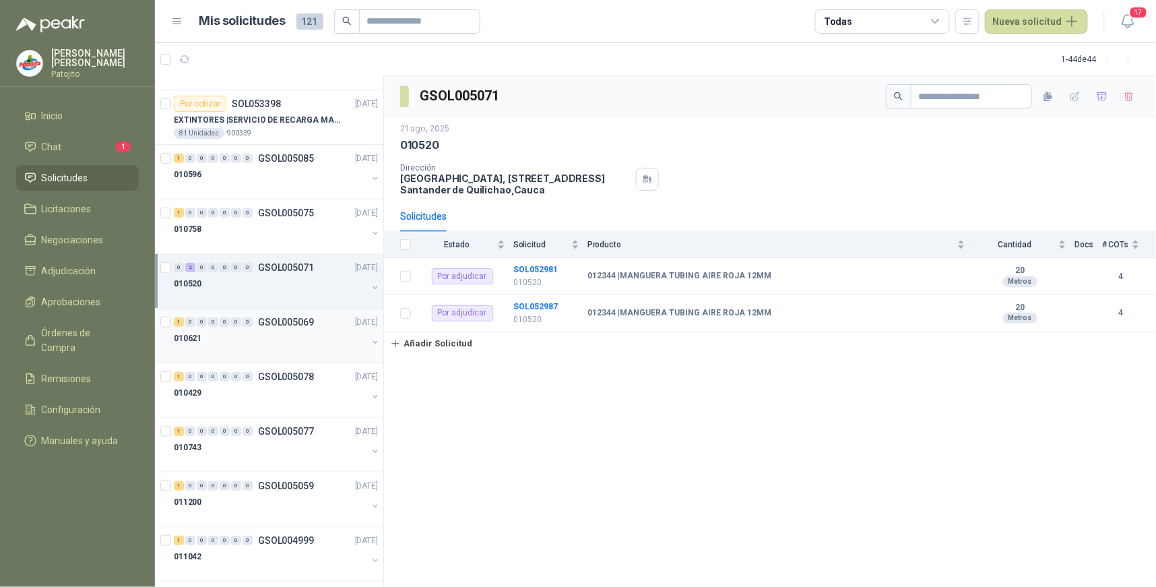
click at [220, 342] on div "010621" at bounding box center [270, 338] width 193 height 16
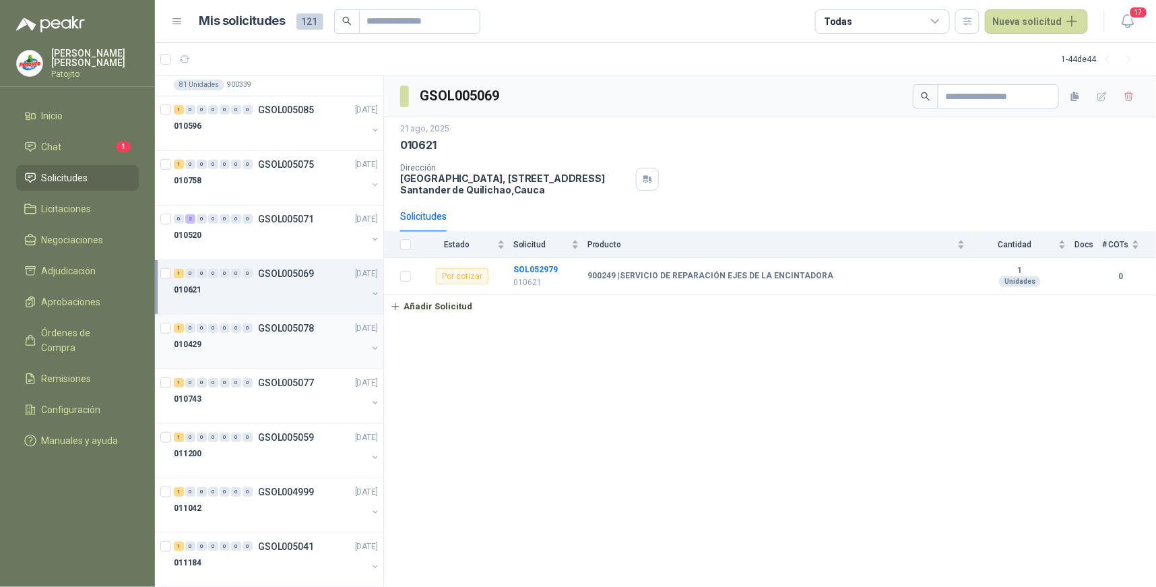
scroll to position [224, 0]
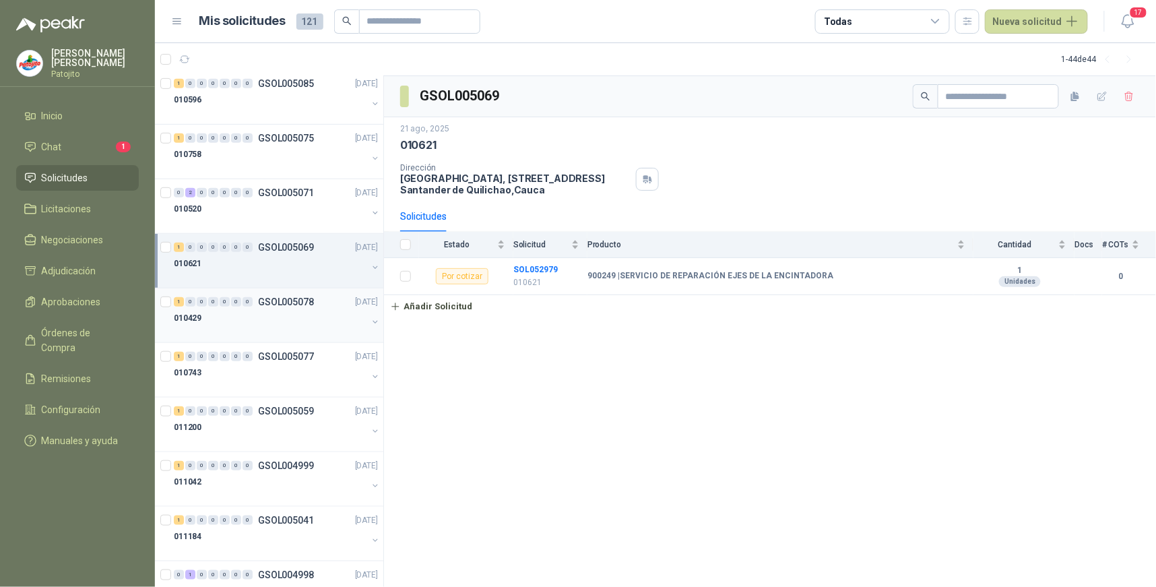
click at [249, 307] on div "1 0 0 0 0 0 0 GSOL005078 21/08/25" at bounding box center [277, 302] width 207 height 16
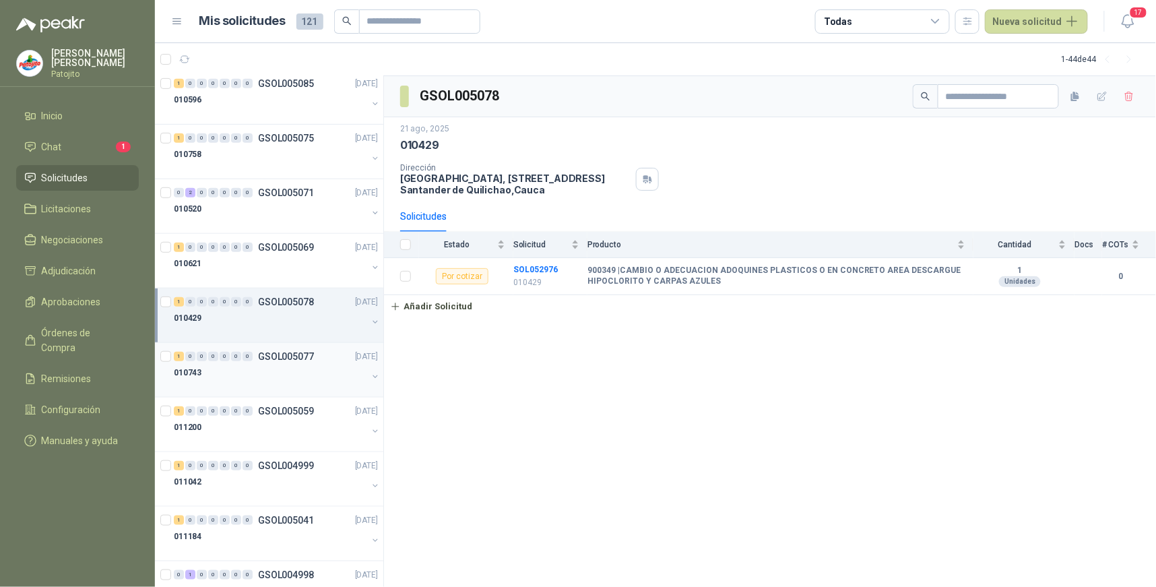
click at [268, 374] on div "010743" at bounding box center [270, 372] width 193 height 16
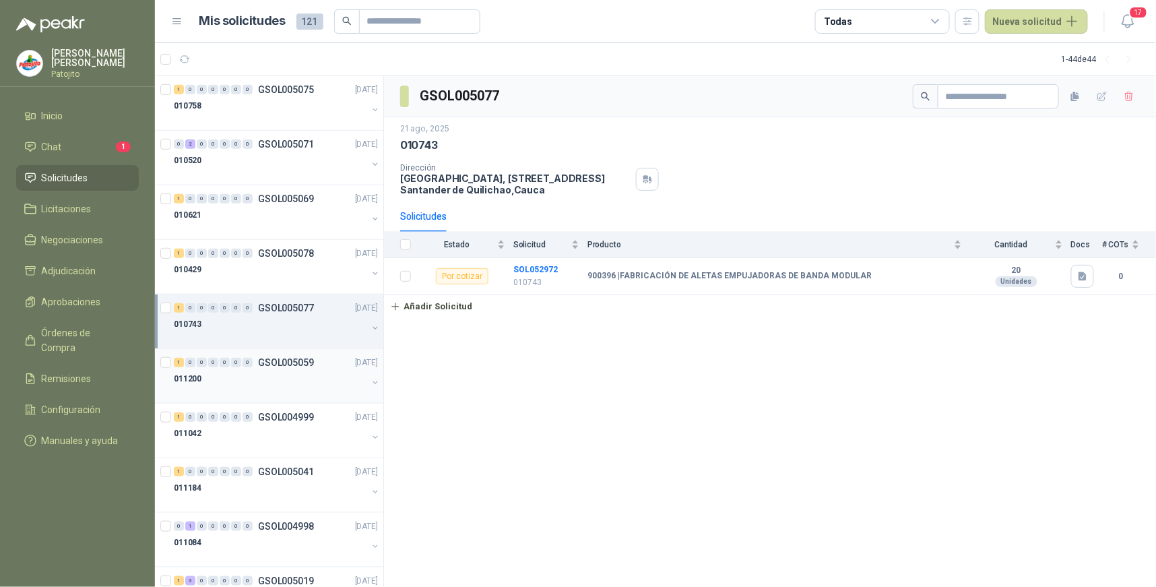
scroll to position [299, 0]
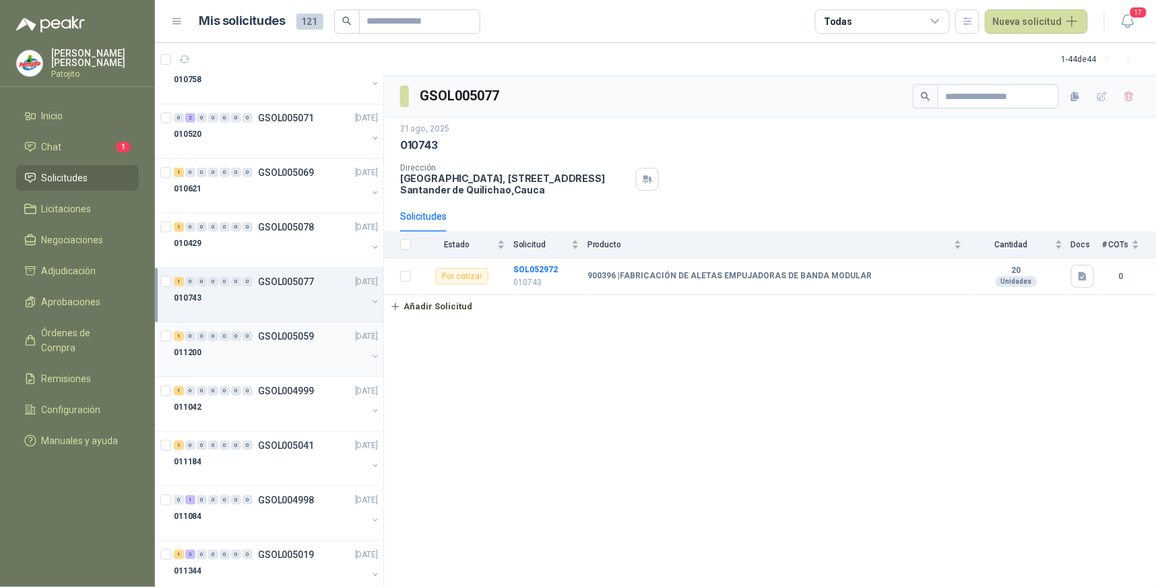
click at [234, 356] on div "011200" at bounding box center [270, 352] width 193 height 16
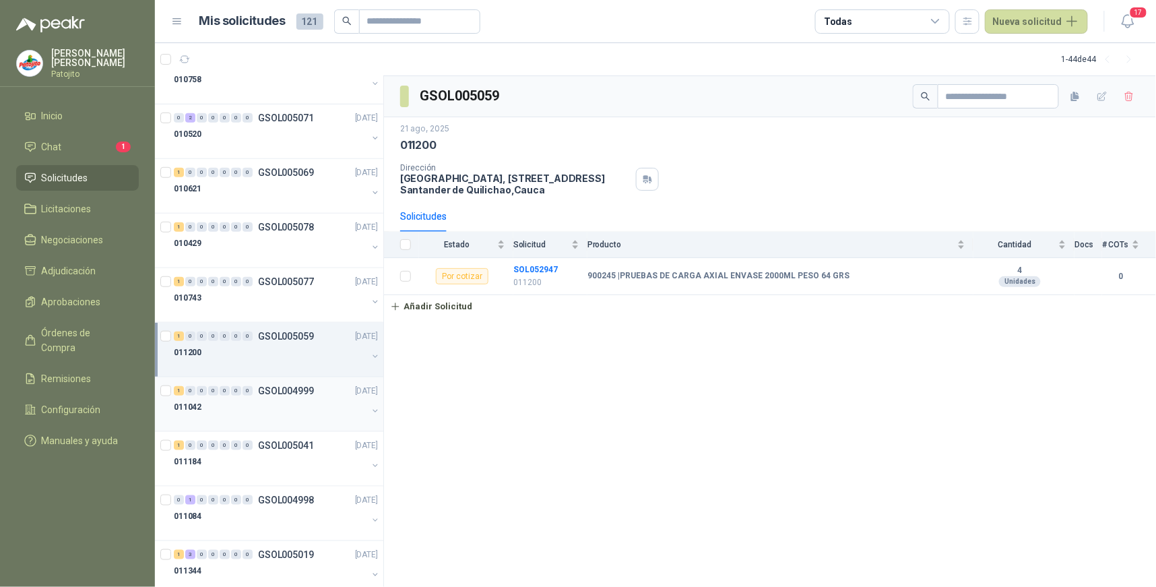
click at [209, 398] on div "1 0 0 0 0 0 0 GSOL004999 21/08/25" at bounding box center [277, 391] width 207 height 16
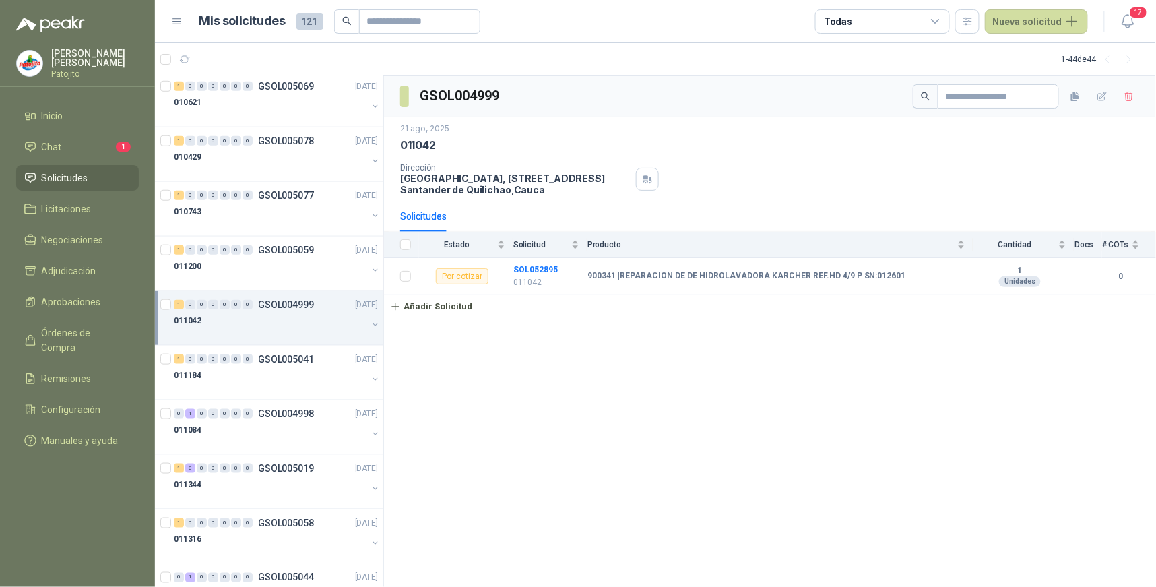
scroll to position [449, 0]
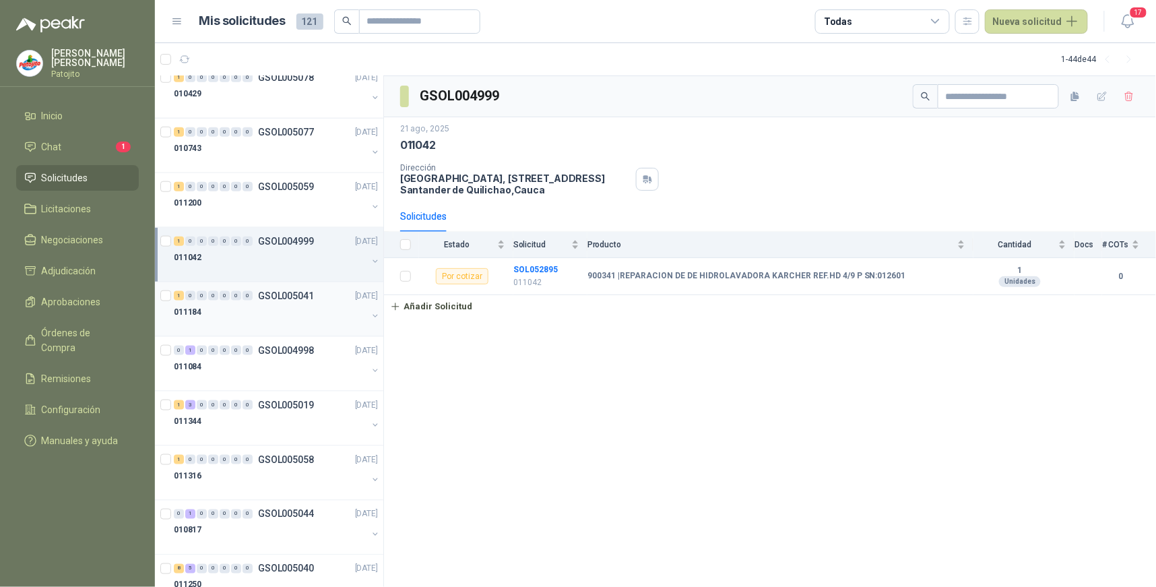
click at [232, 304] on div "011184" at bounding box center [270, 312] width 193 height 16
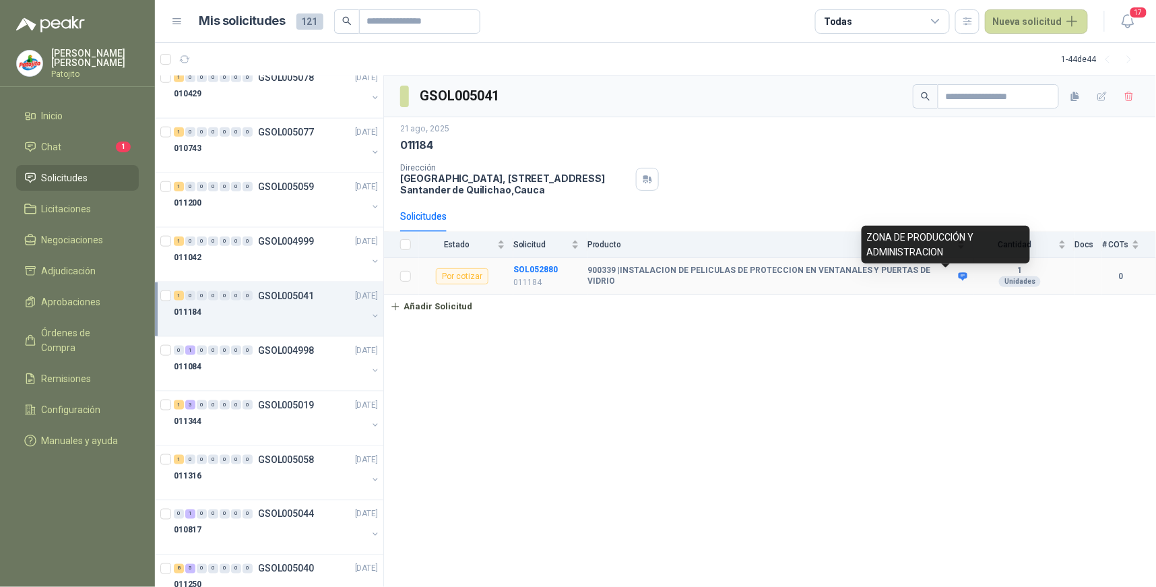
click at [958, 276] on icon at bounding box center [963, 276] width 10 height 10
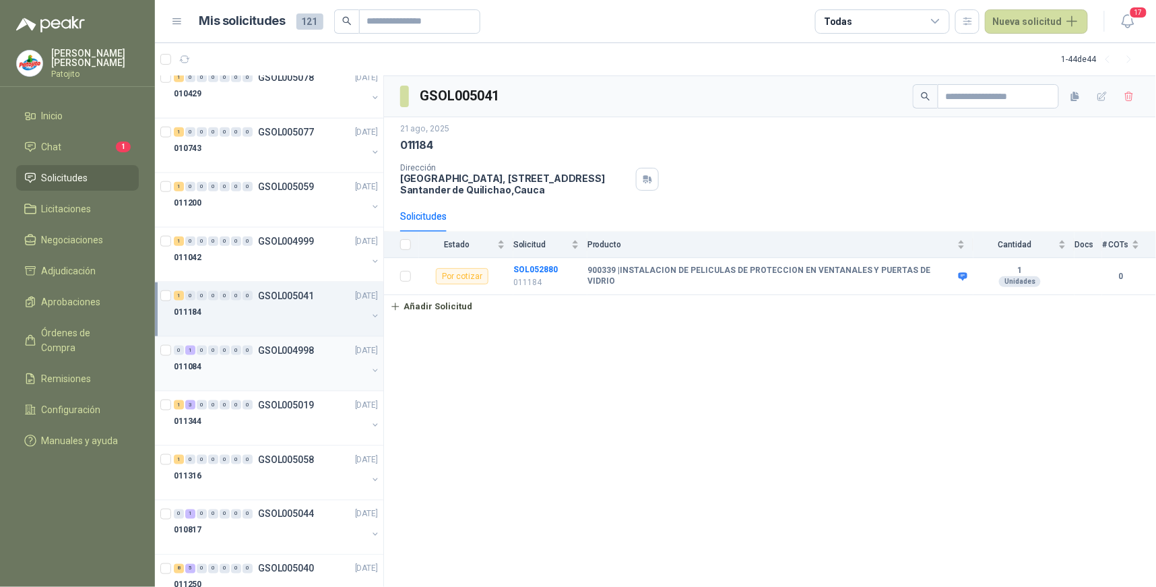
click at [263, 365] on div "011084" at bounding box center [270, 366] width 193 height 16
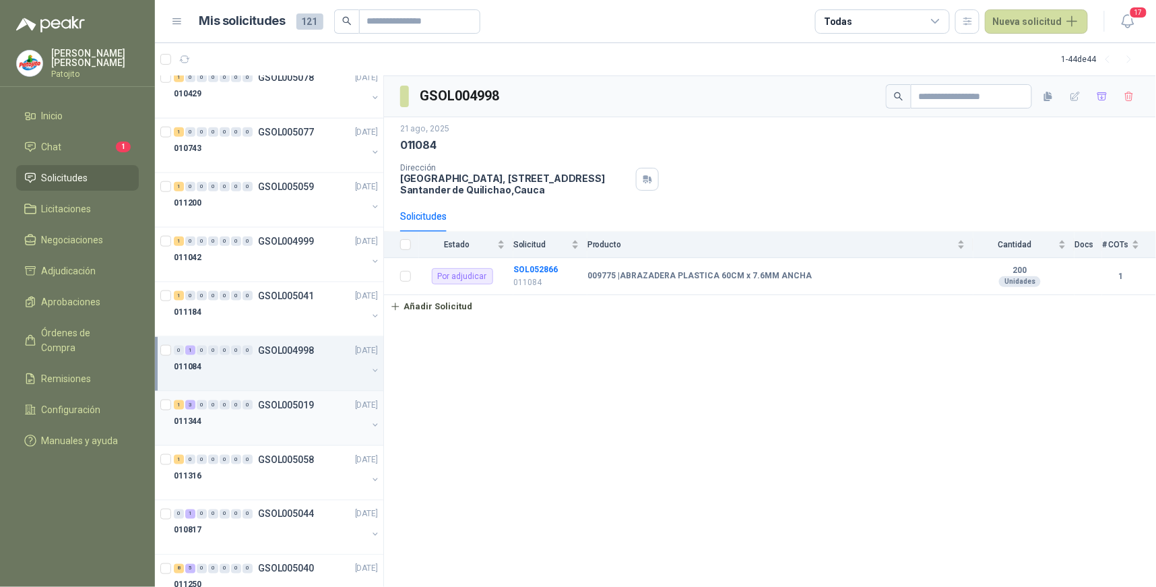
click at [243, 420] on div "011344" at bounding box center [270, 421] width 193 height 16
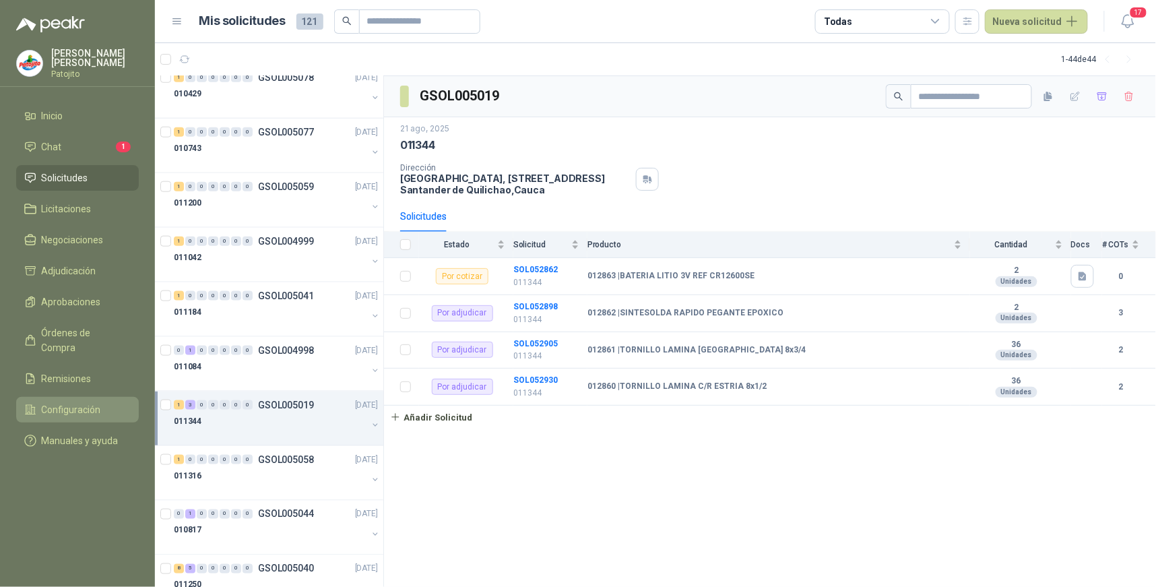
click at [93, 402] on span "Configuración" at bounding box center [71, 409] width 59 height 15
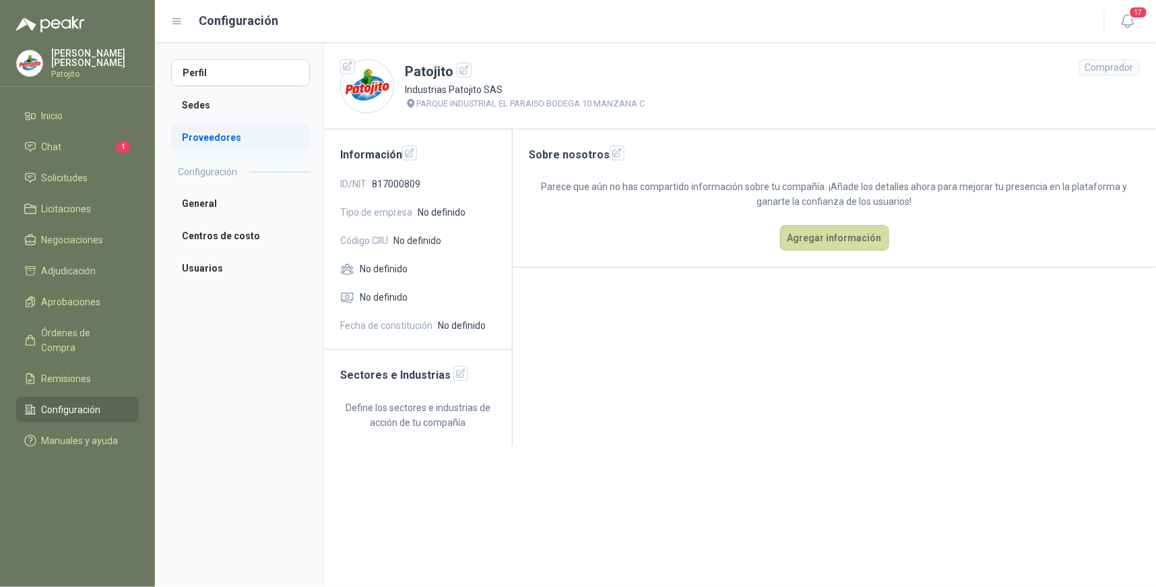
click at [249, 131] on li "Proveedores" at bounding box center [240, 137] width 139 height 27
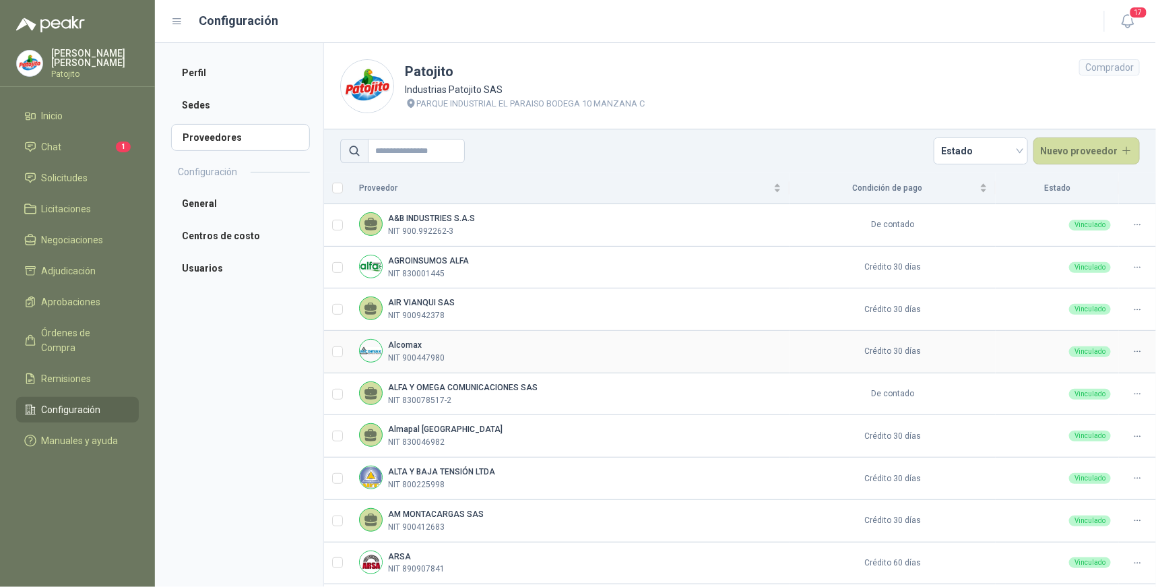
scroll to position [298, 0]
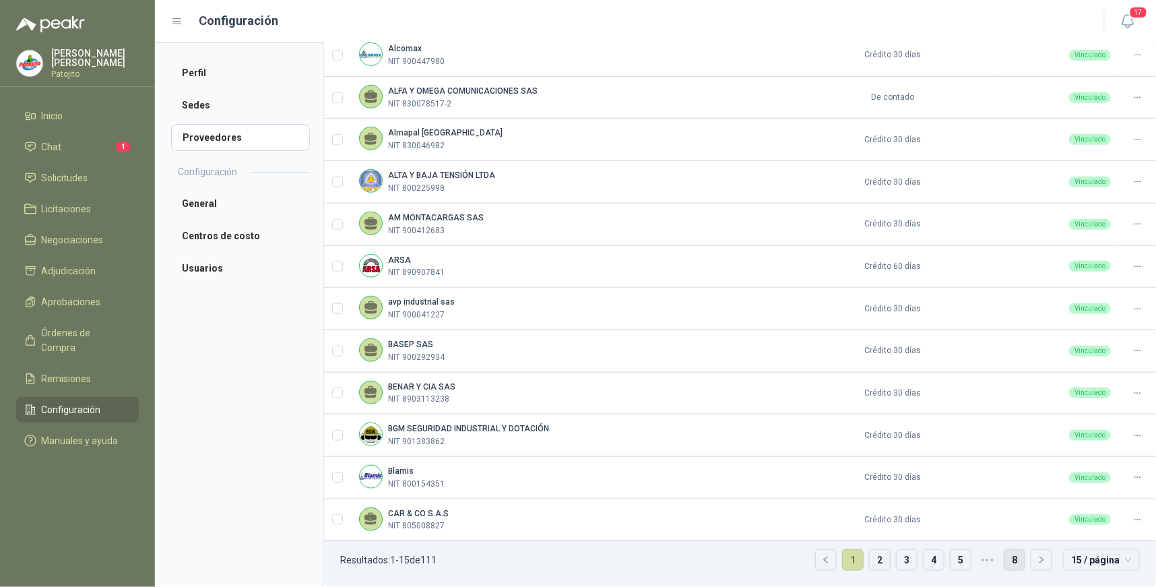
click at [1005, 557] on link "8" at bounding box center [1014, 560] width 20 height 20
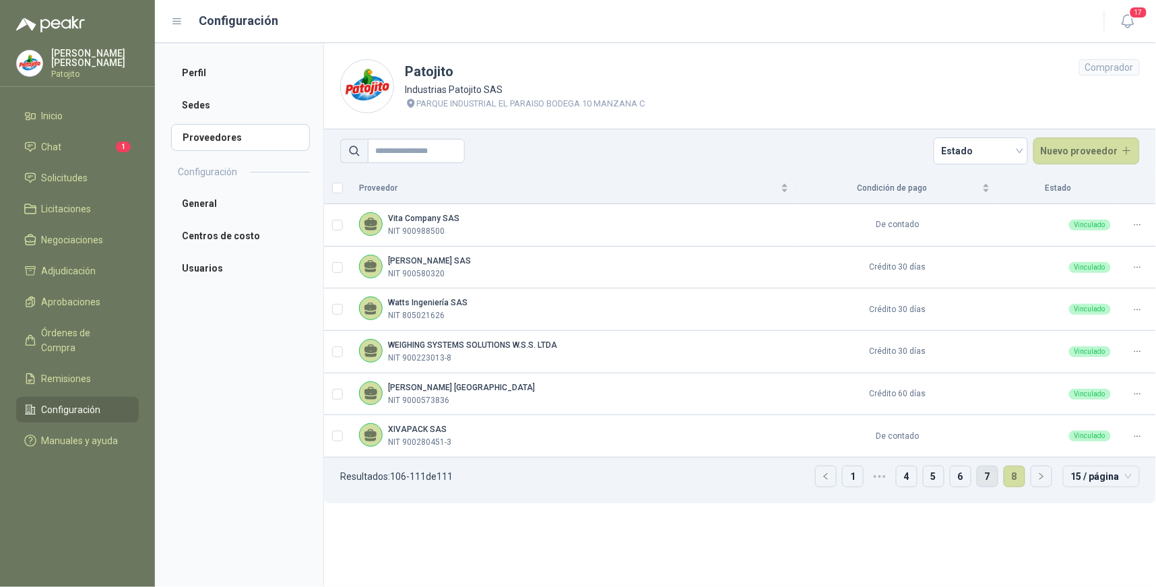
click at [988, 472] on link "7" at bounding box center [987, 476] width 20 height 20
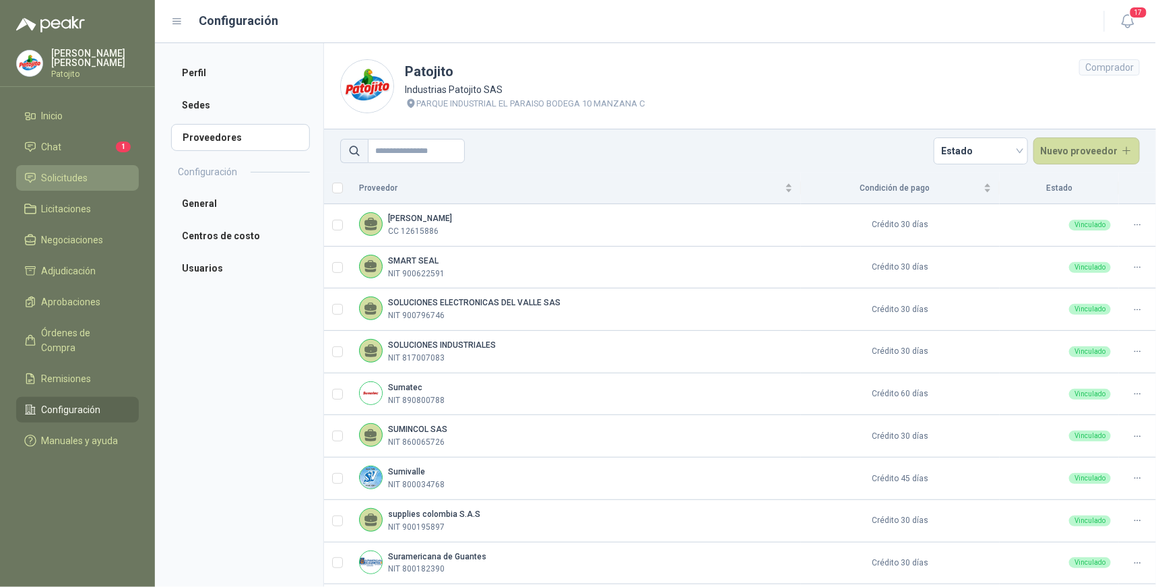
click at [88, 175] on li "Solicitudes" at bounding box center [77, 177] width 106 height 15
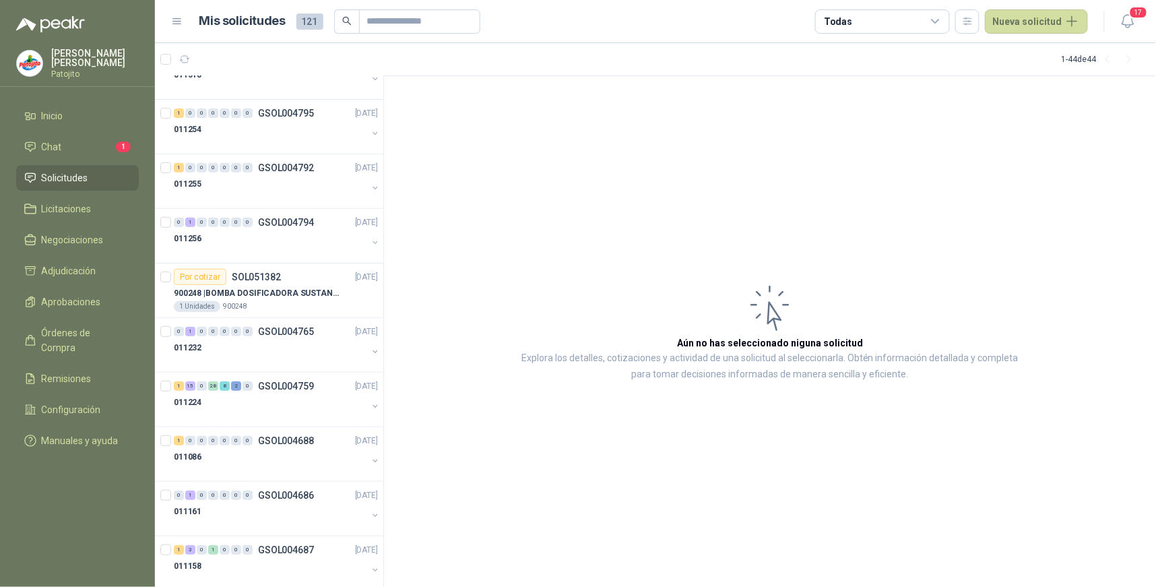
scroll to position [1910, 0]
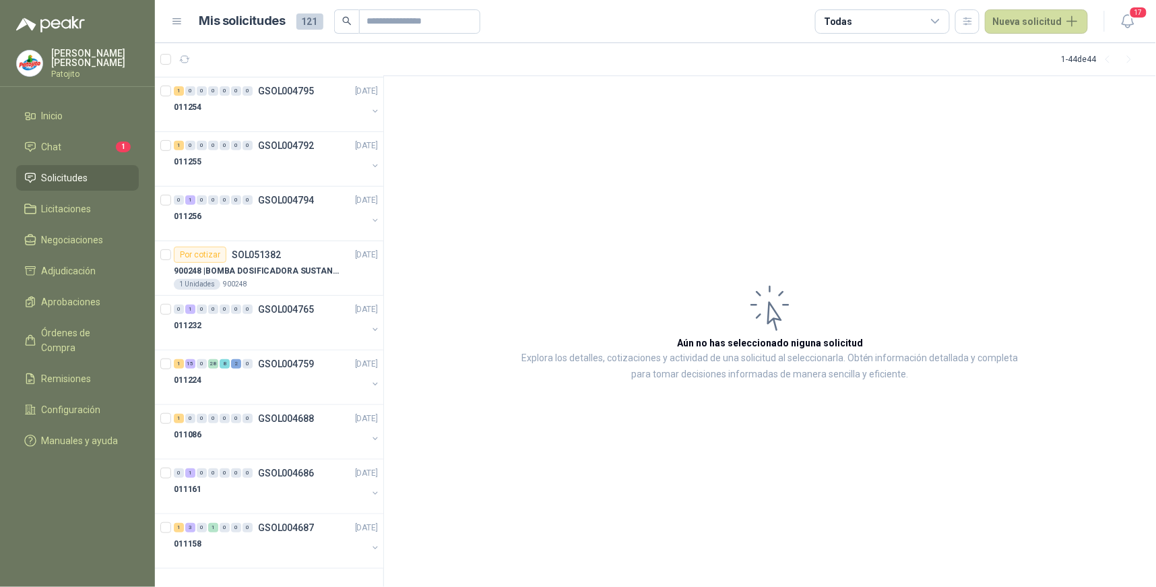
click at [1073, 55] on div "1 - 44 de 44" at bounding box center [1101, 60] width 78 height 22
click at [98, 170] on li "Solicitudes" at bounding box center [77, 177] width 106 height 15
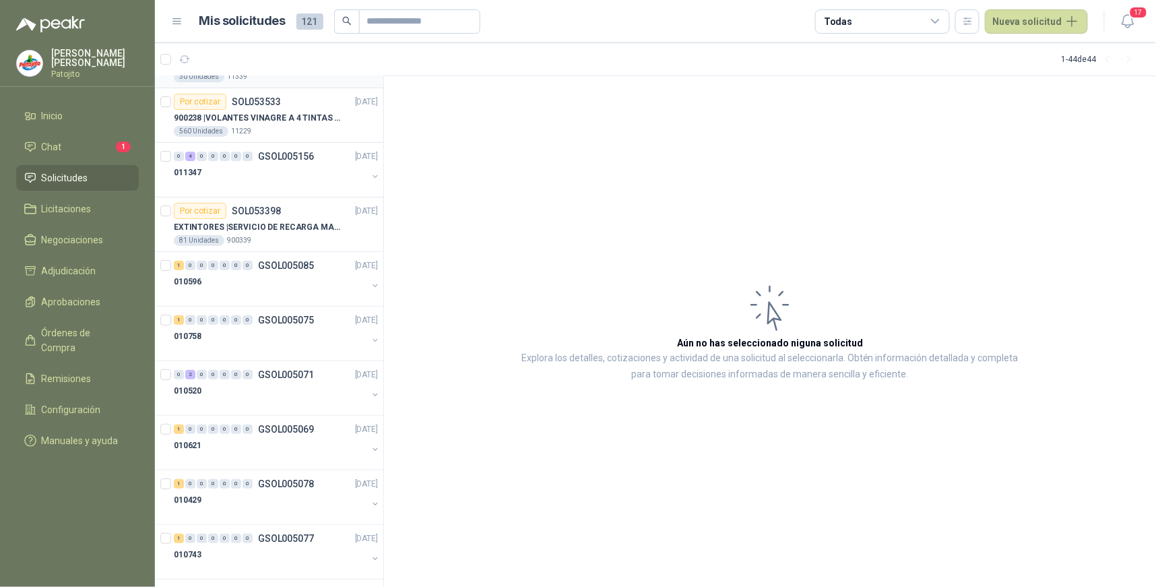
scroll to position [0, 0]
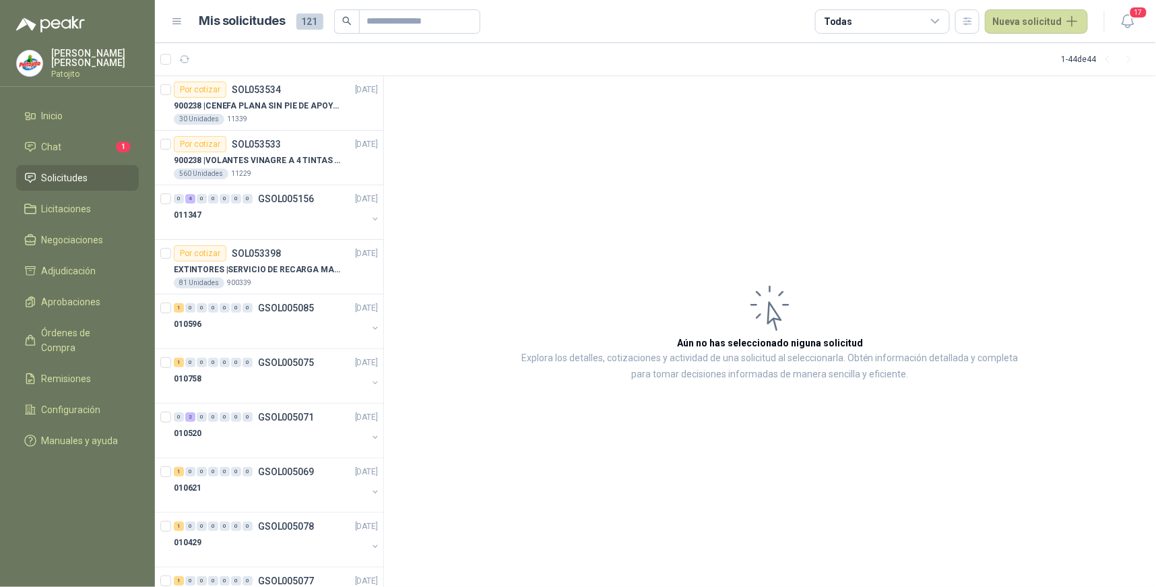
click at [310, 18] on span "121" at bounding box center [309, 21] width 27 height 16
click at [311, 18] on span "121" at bounding box center [309, 21] width 27 height 16
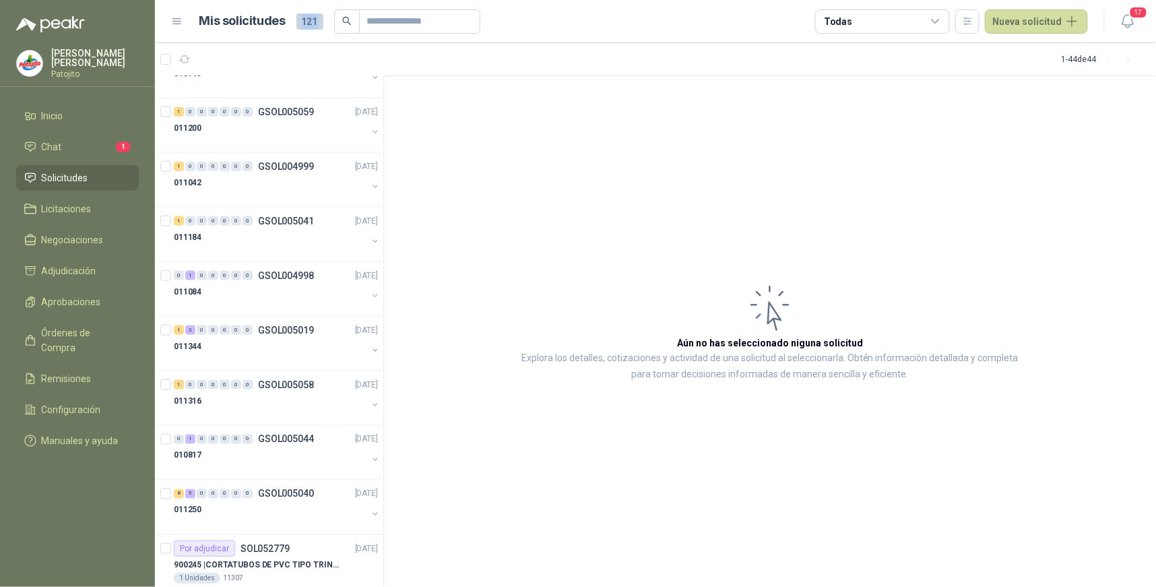
scroll to position [598, 0]
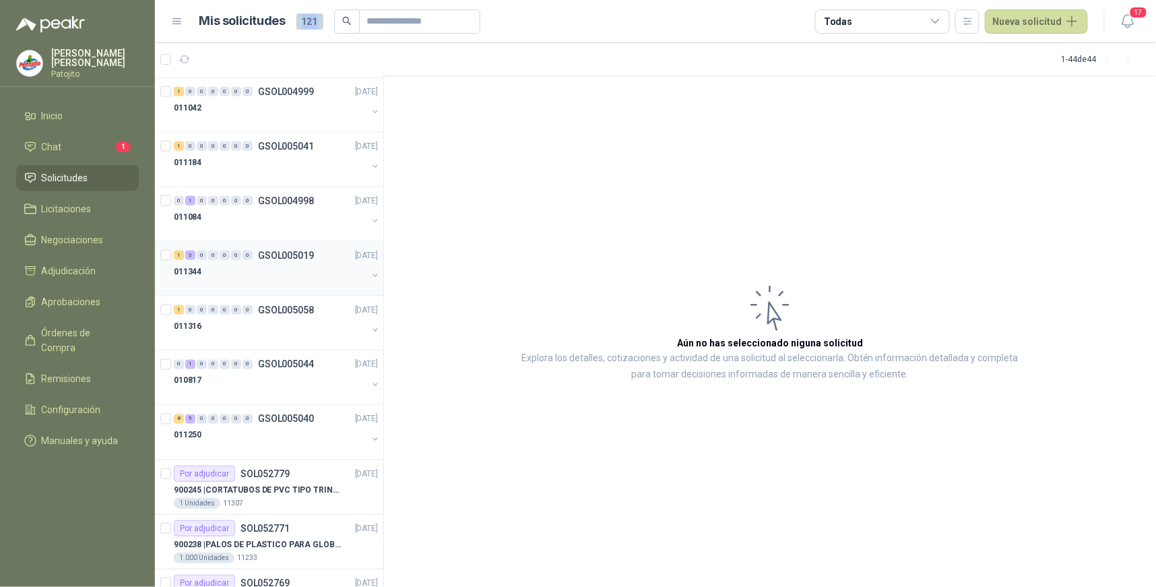
click at [192, 253] on div "3" at bounding box center [190, 255] width 10 height 9
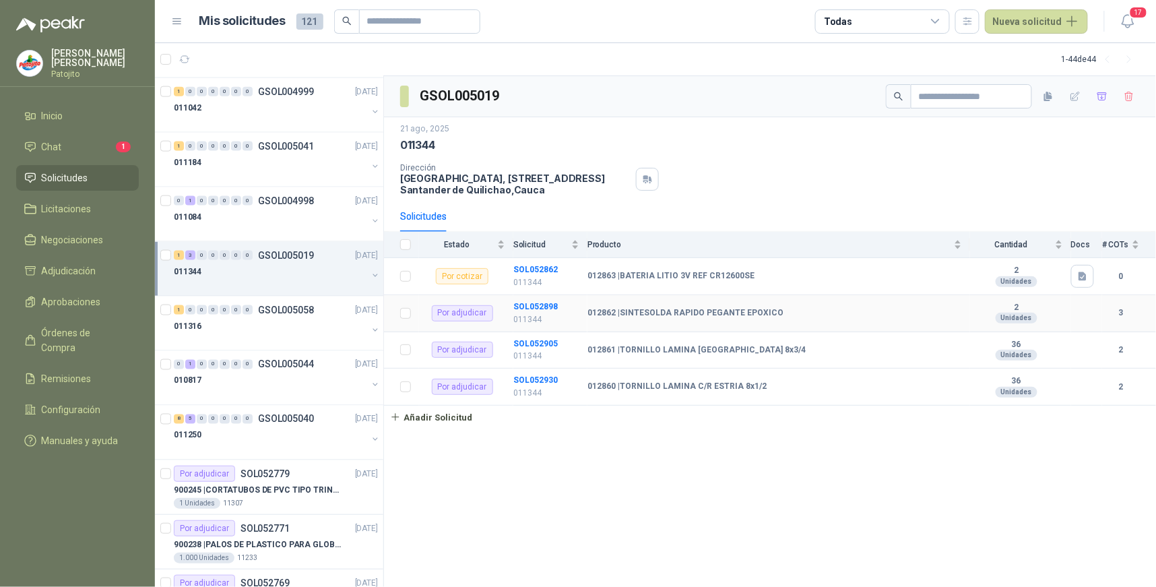
click at [476, 314] on div "Por adjudicar" at bounding box center [462, 313] width 61 height 16
drag, startPoint x: 745, startPoint y: 276, endPoint x: 620, endPoint y: 276, distance: 125.3
click at [620, 276] on b "012863 | BATERIA LITIO 3V REF CR12600SE" at bounding box center [670, 276] width 167 height 11
drag, startPoint x: 620, startPoint y: 276, endPoint x: 725, endPoint y: 275, distance: 105.8
copy b "BATERIA LITIO 3V REF CR12600S"
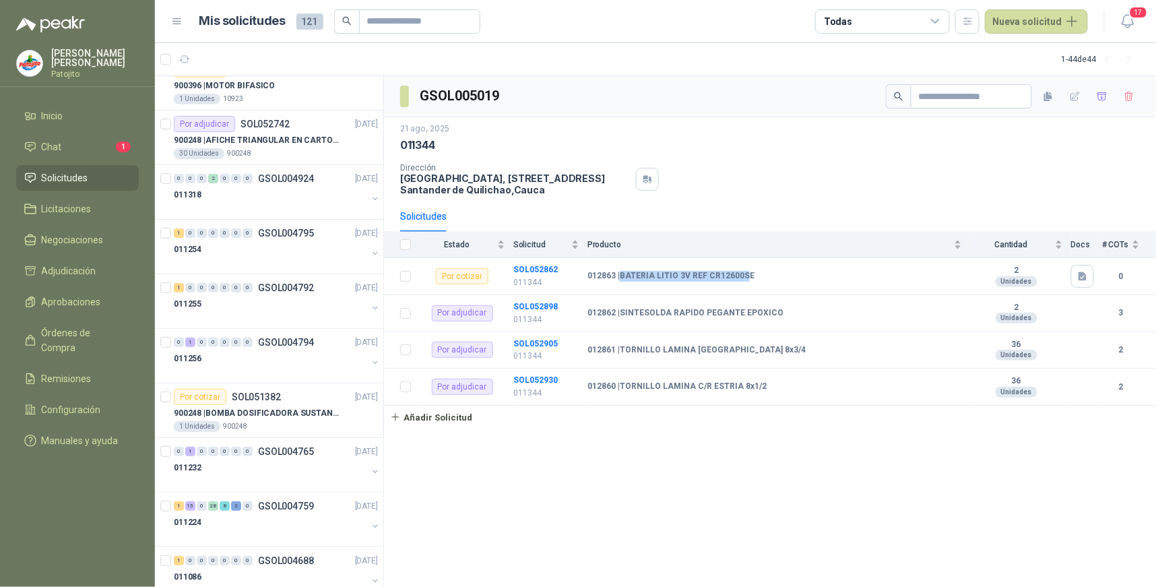
scroll to position [1760, 0]
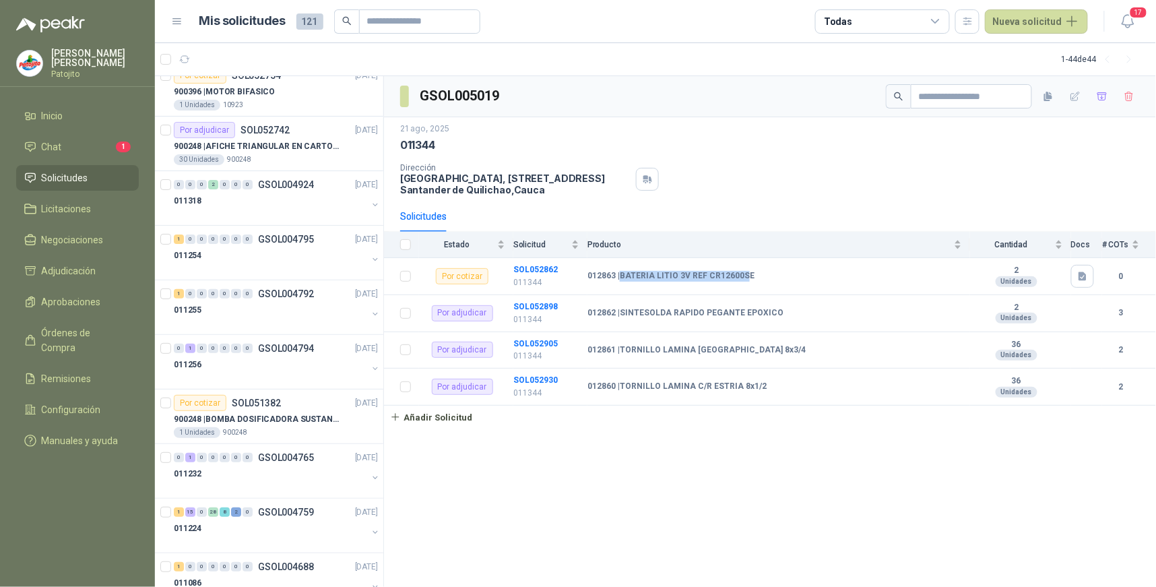
click at [102, 178] on li "Solicitudes" at bounding box center [77, 177] width 106 height 15
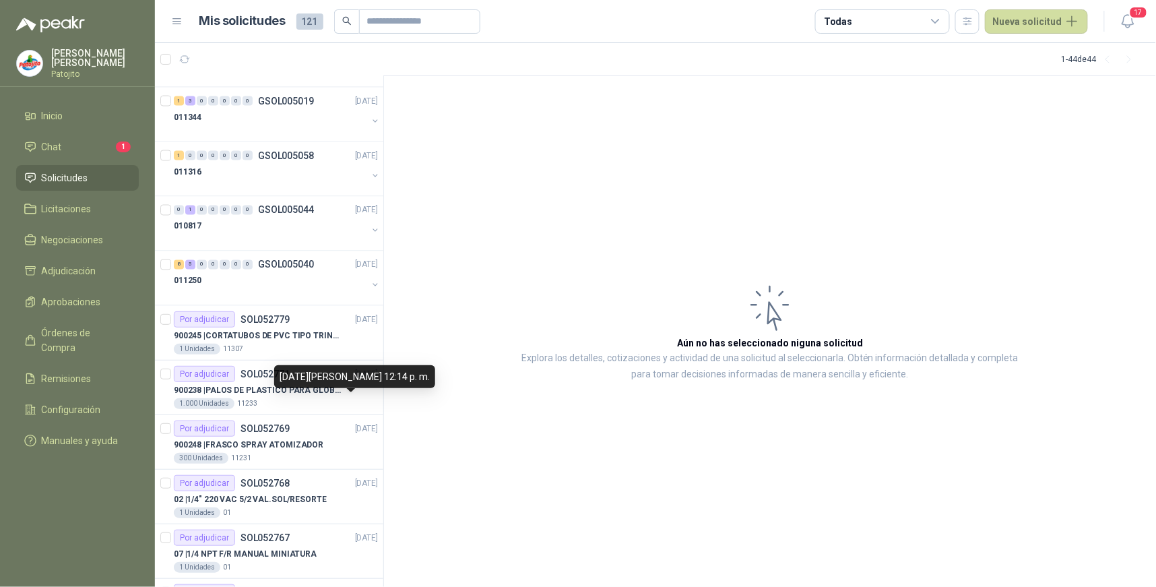
scroll to position [713, 0]
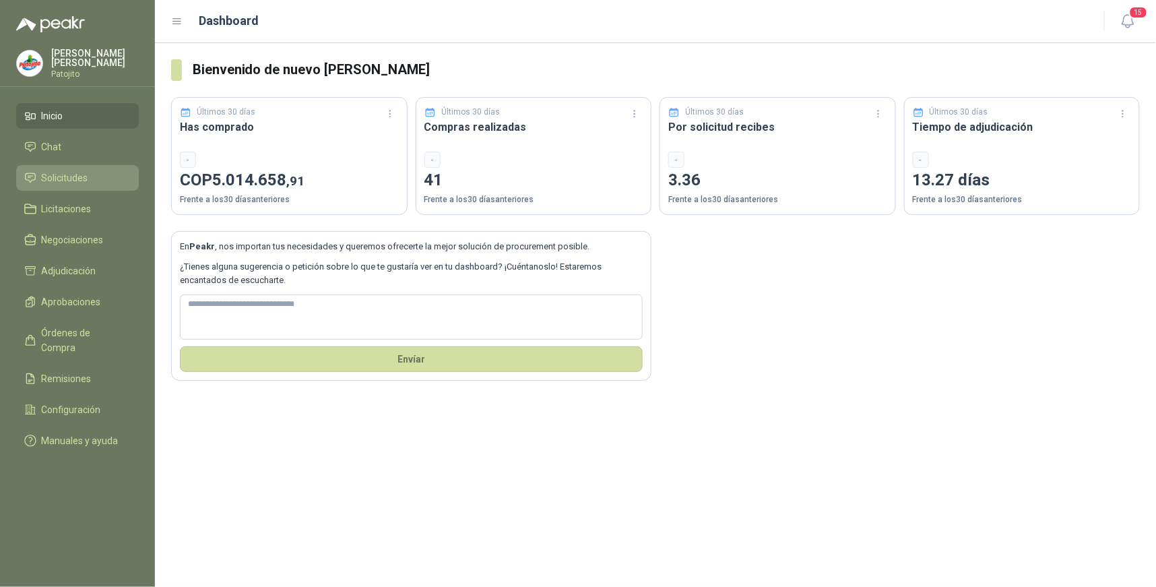
click at [101, 178] on li "Solicitudes" at bounding box center [77, 177] width 106 height 15
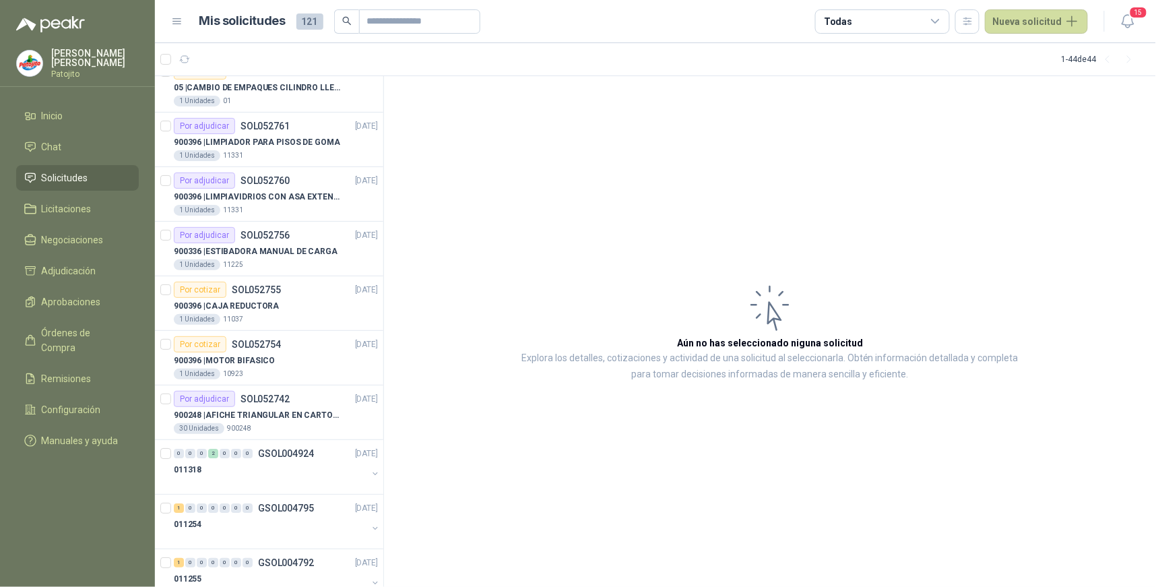
scroll to position [1497, 0]
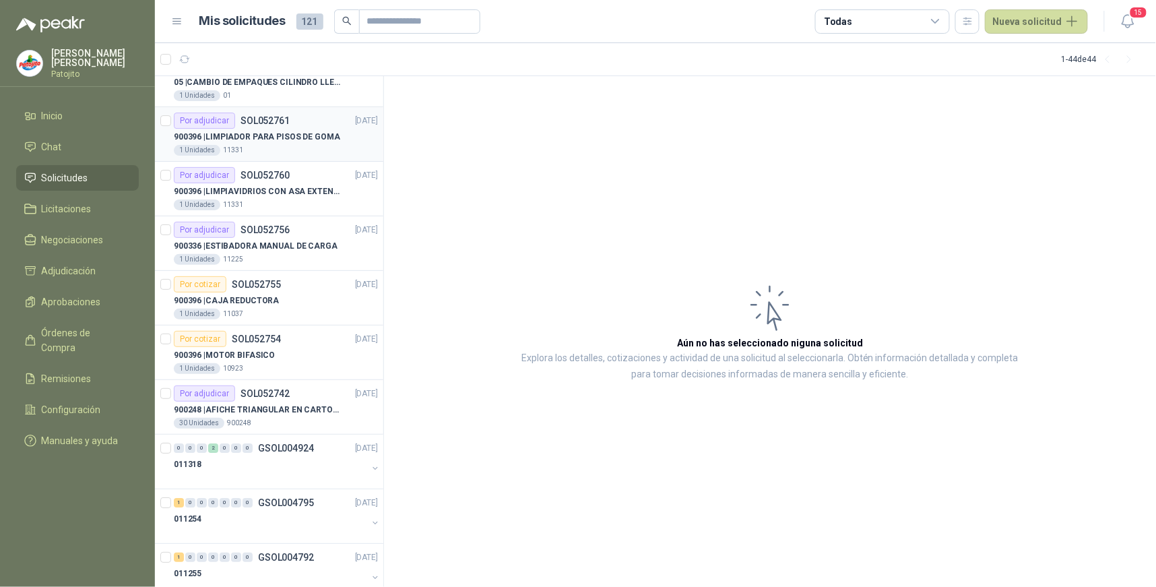
click at [230, 121] on div "Por adjudicar" at bounding box center [204, 120] width 61 height 16
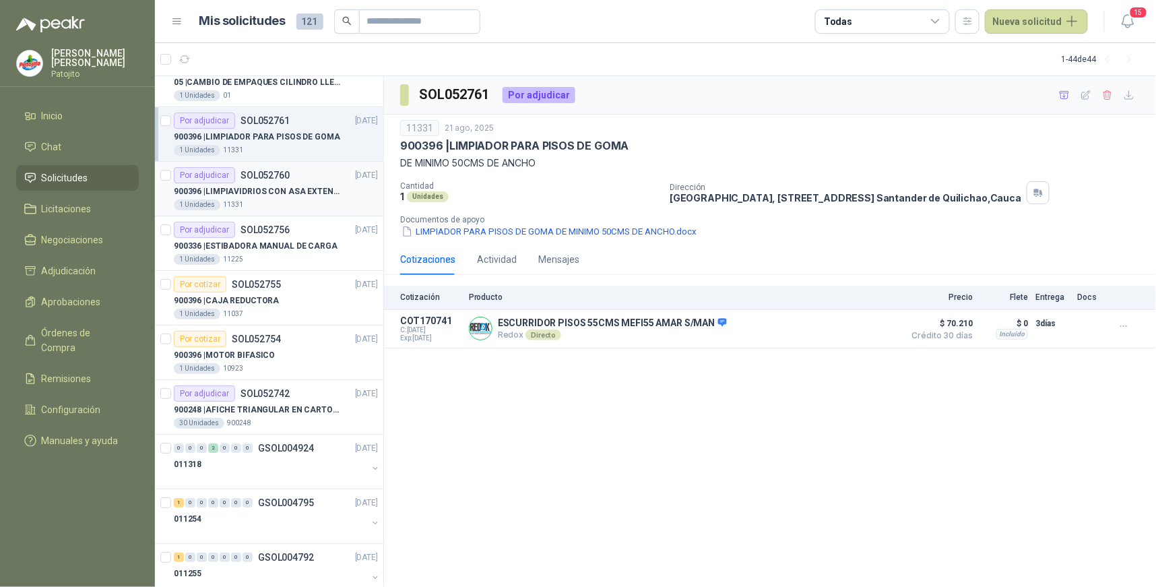
click at [274, 191] on p "900396 | LIMPIAVIDRIOS CON ASA EXTENSIBLE" at bounding box center [258, 191] width 168 height 13
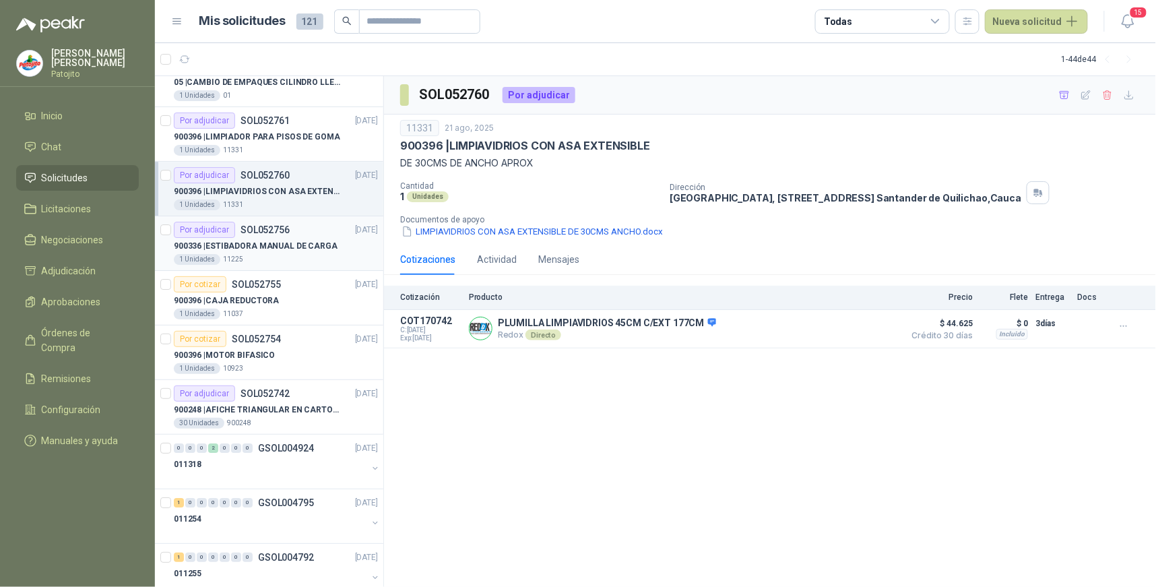
click at [254, 247] on p "900336 | ESTIBADORA MANUAL DE CARGA" at bounding box center [256, 246] width 164 height 13
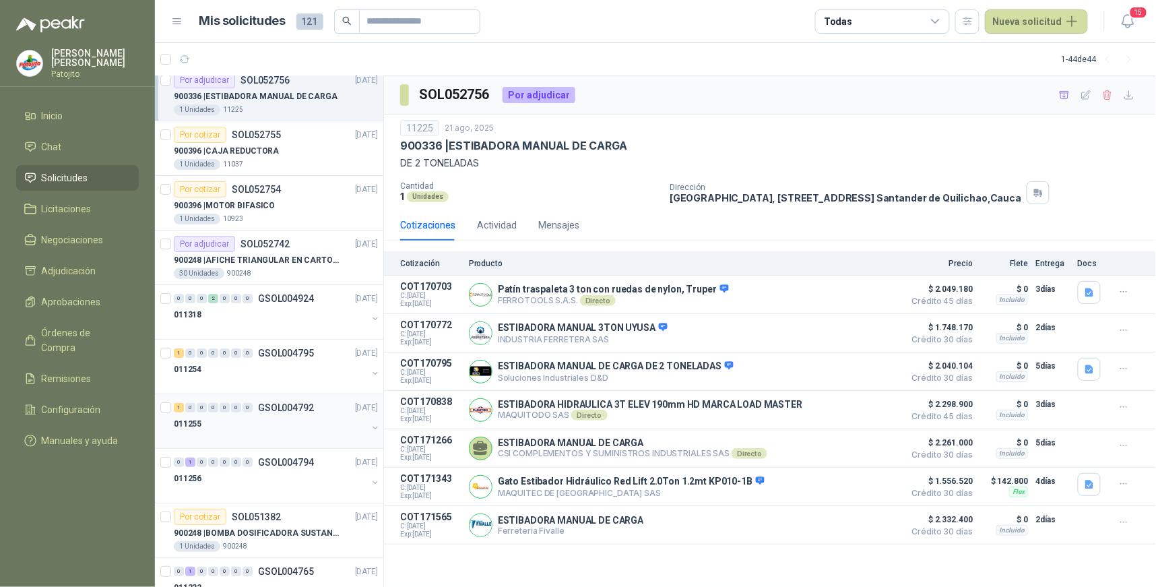
scroll to position [1910, 0]
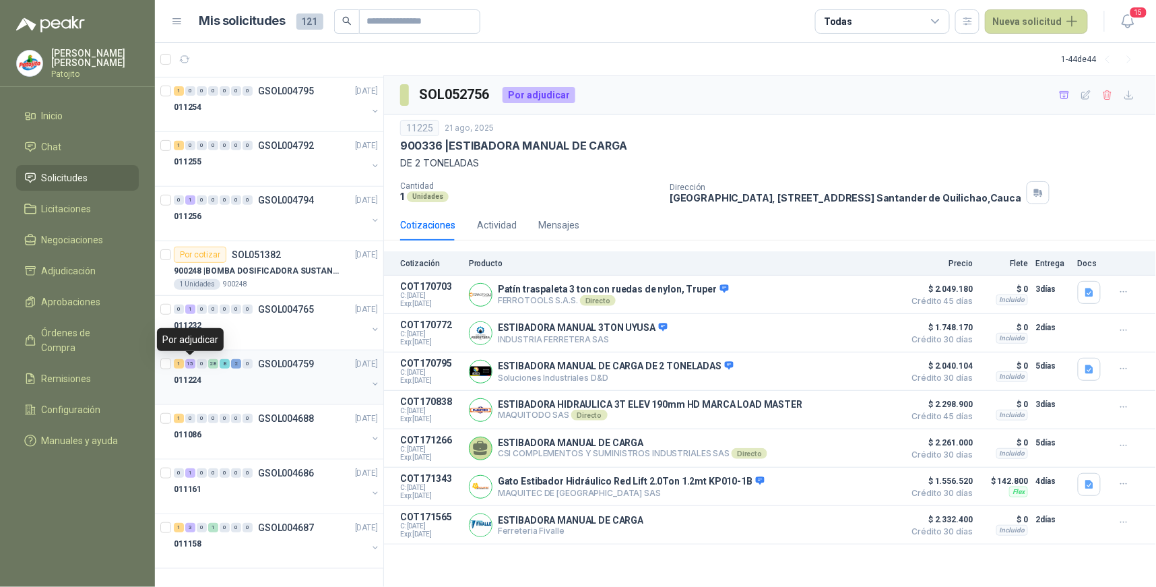
click at [189, 360] on div "15" at bounding box center [190, 363] width 10 height 9
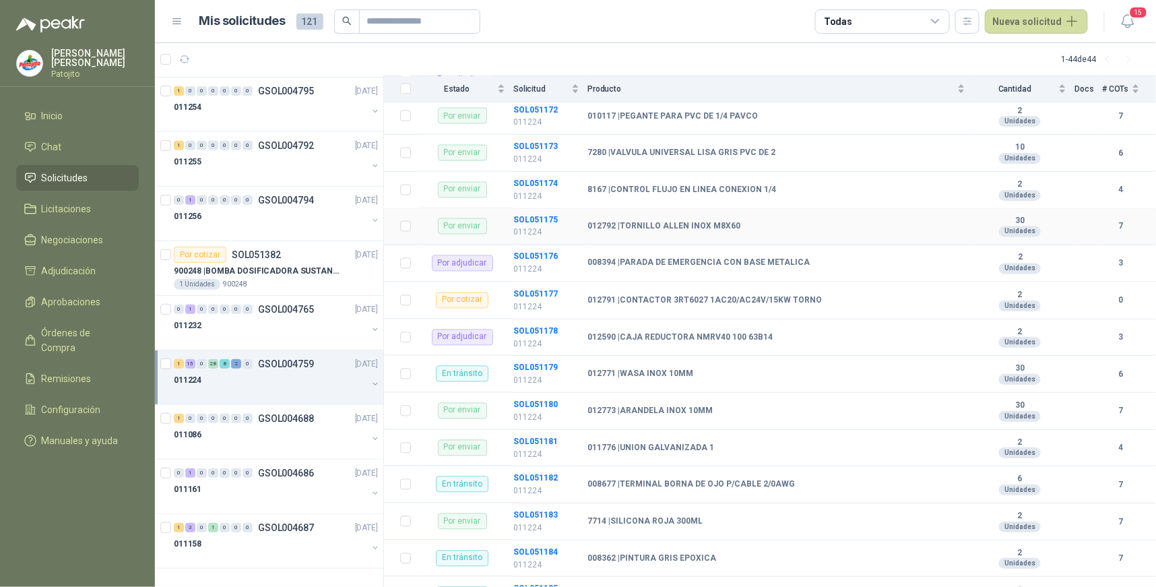
scroll to position [787, 0]
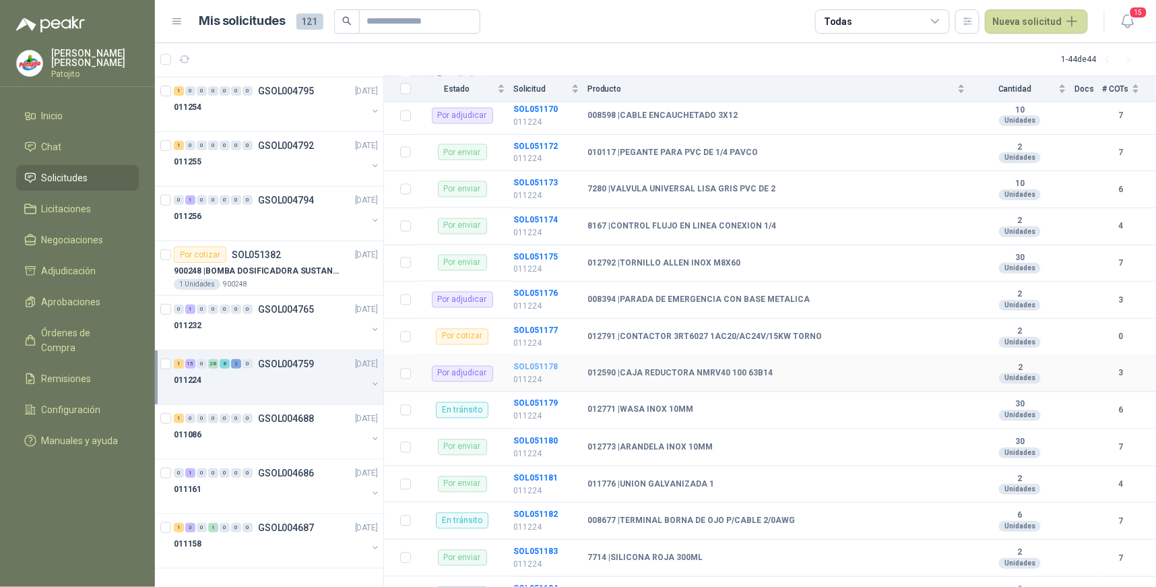
click at [541, 368] on b "SOL051178" at bounding box center [535, 366] width 44 height 9
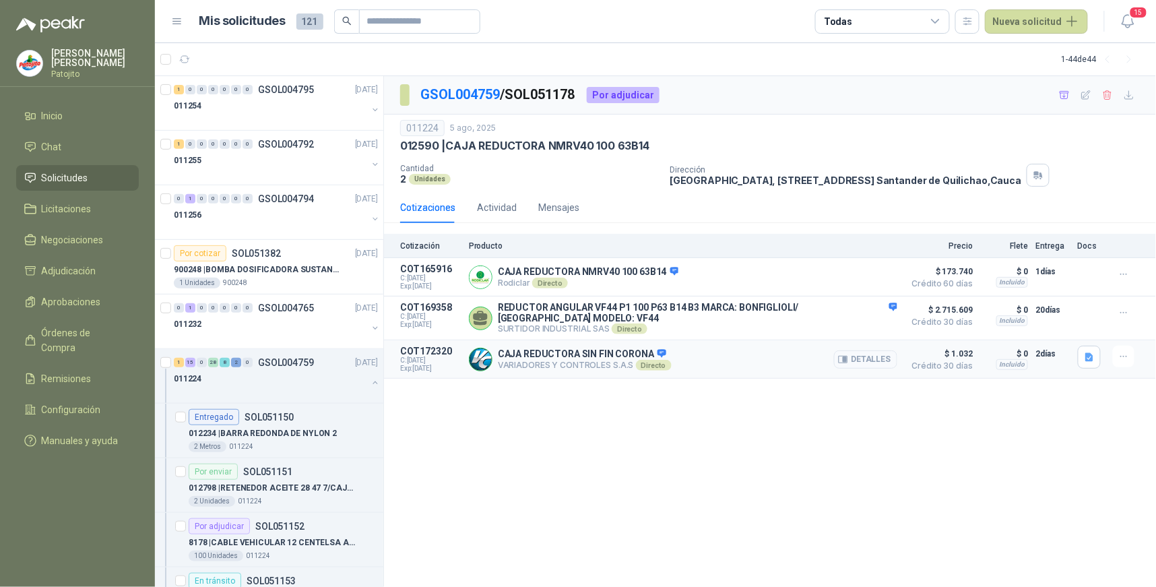
click at [874, 359] on button "Detalles" at bounding box center [865, 359] width 63 height 18
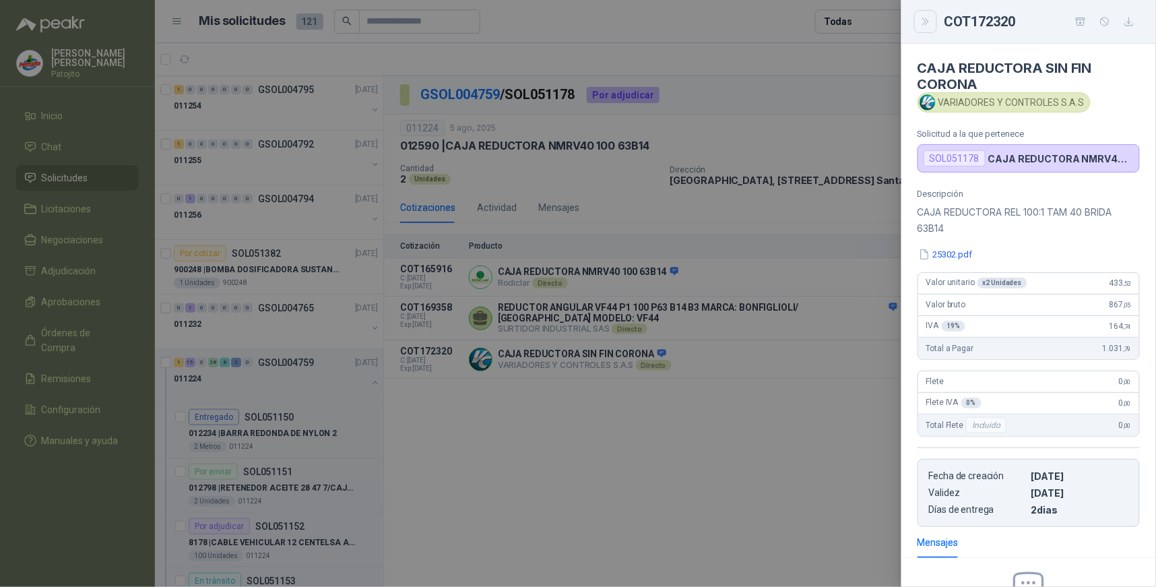
click at [917, 26] on button "Close" at bounding box center [925, 21] width 23 height 23
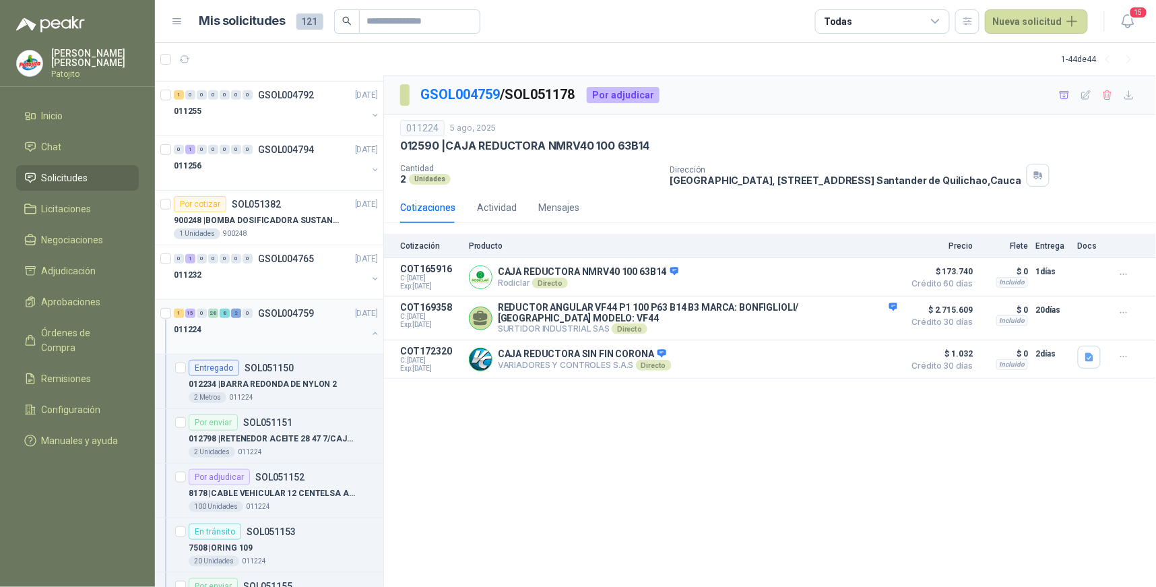
scroll to position [1984, 0]
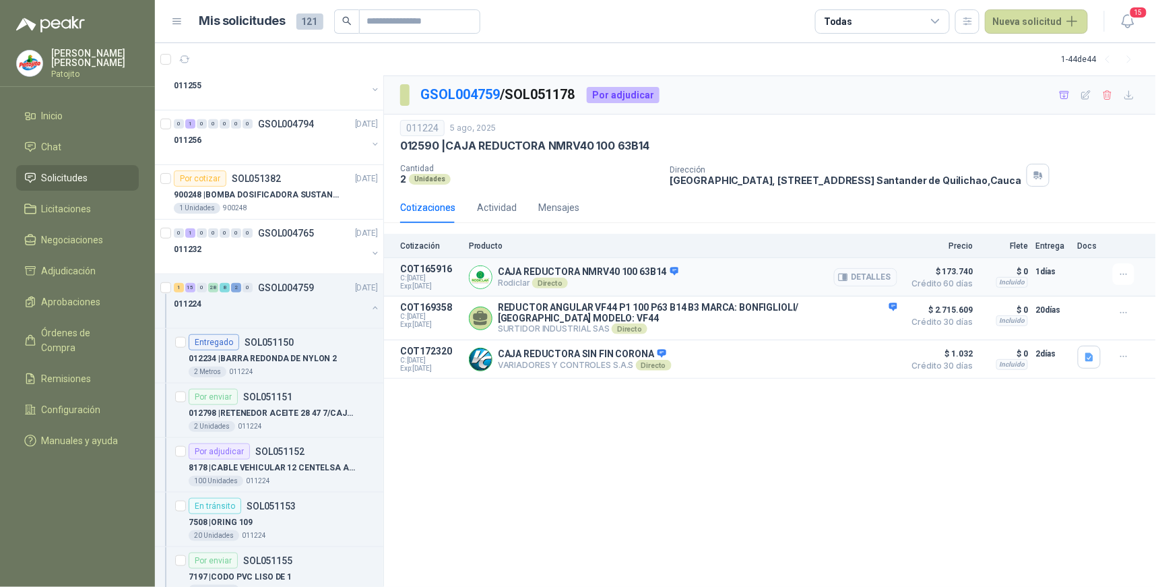
click at [865, 273] on button "Detalles" at bounding box center [865, 277] width 63 height 18
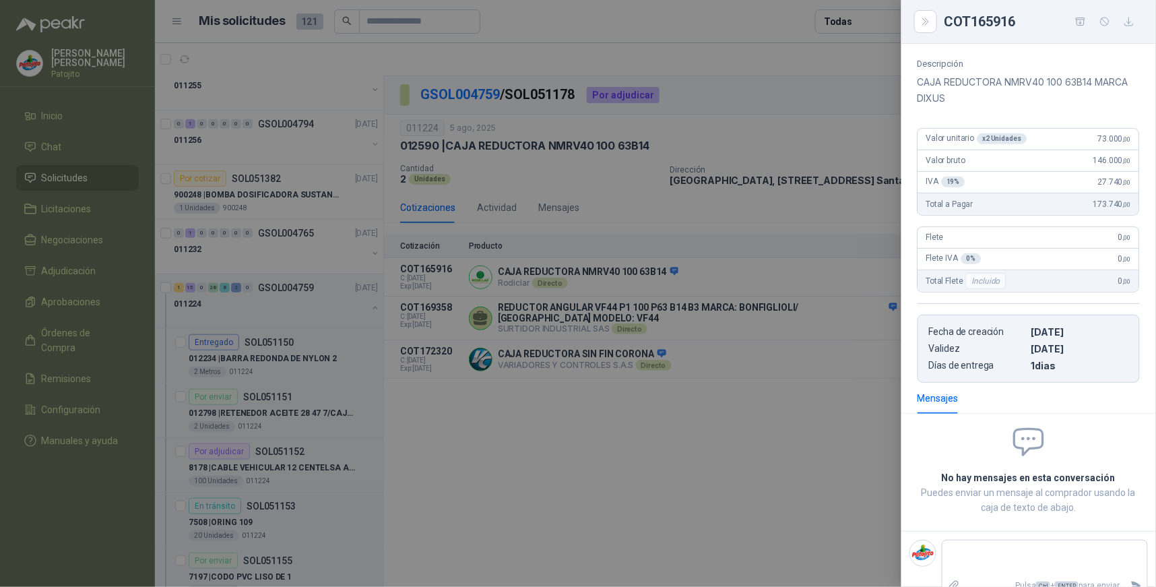
scroll to position [150, 0]
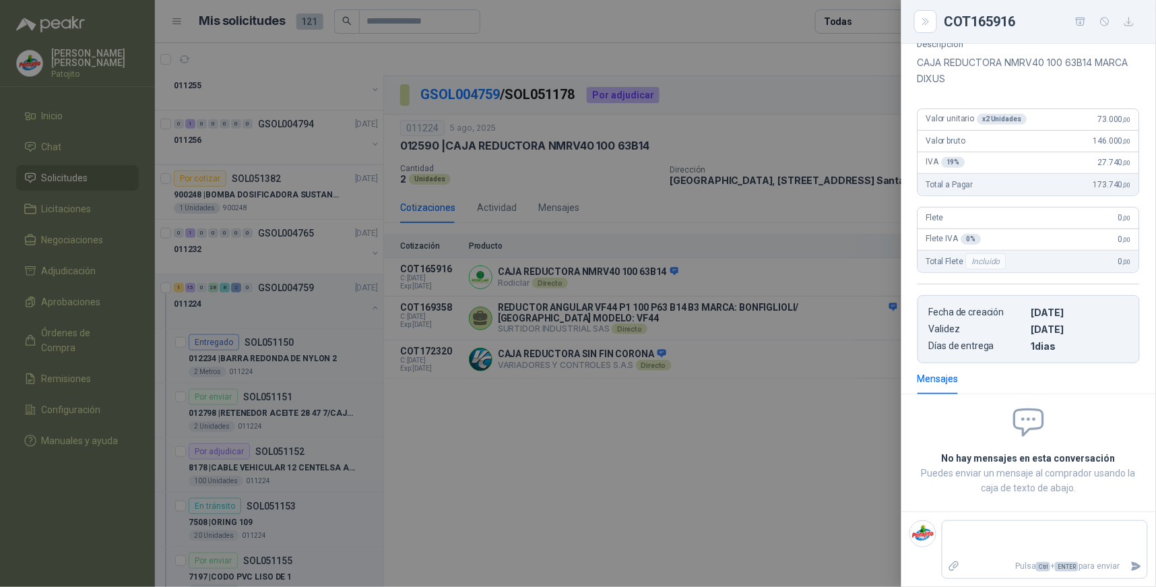
click at [829, 459] on div at bounding box center [578, 293] width 1156 height 587
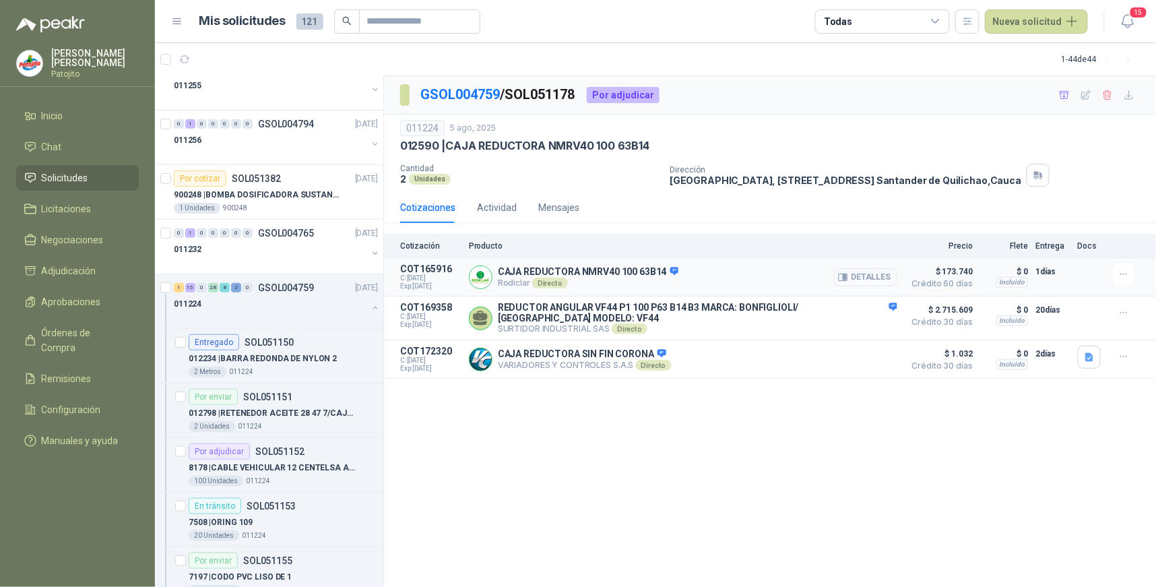
click at [874, 274] on button "Detalles" at bounding box center [865, 277] width 63 height 18
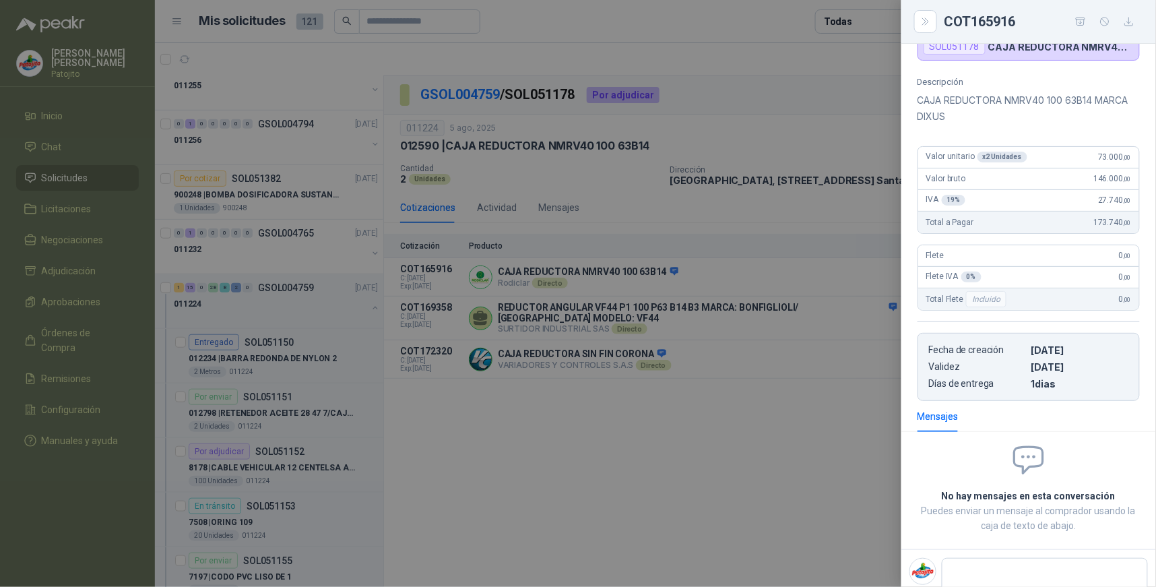
scroll to position [75, 0]
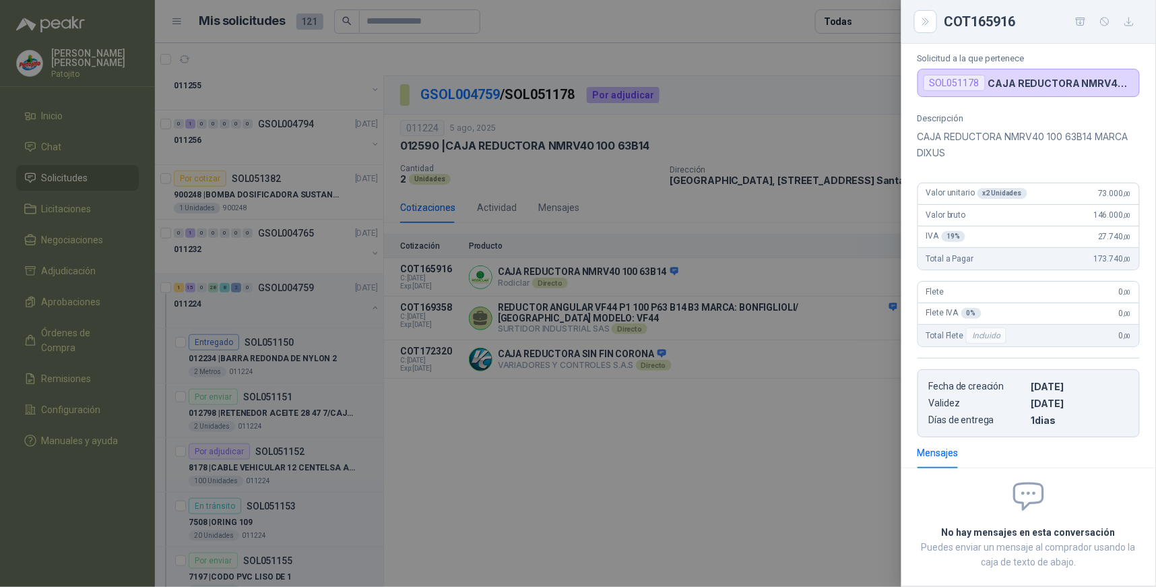
click at [742, 449] on div at bounding box center [578, 293] width 1156 height 587
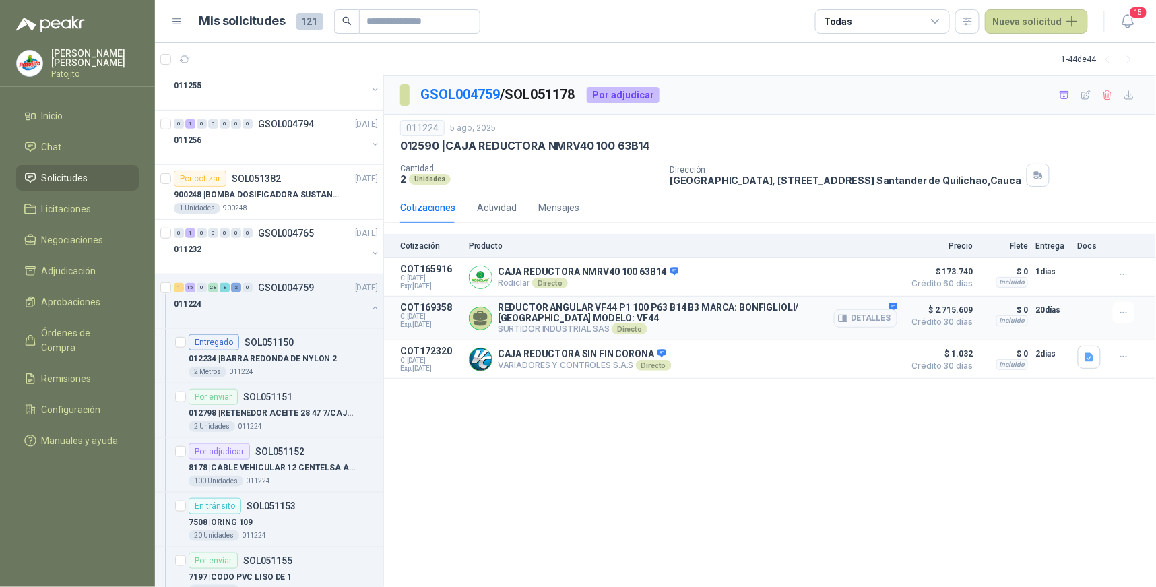
click at [794, 317] on p "REDUCTOR ANGULAR VF44 P1 100 P63 B14 B3 MARCA: BONFIGLIOLI/ [GEOGRAPHIC_DATA] M…" at bounding box center [697, 313] width 399 height 22
click at [896, 304] on div "Detalles" at bounding box center [865, 318] width 63 height 32
click at [869, 317] on button "Detalles" at bounding box center [865, 318] width 63 height 18
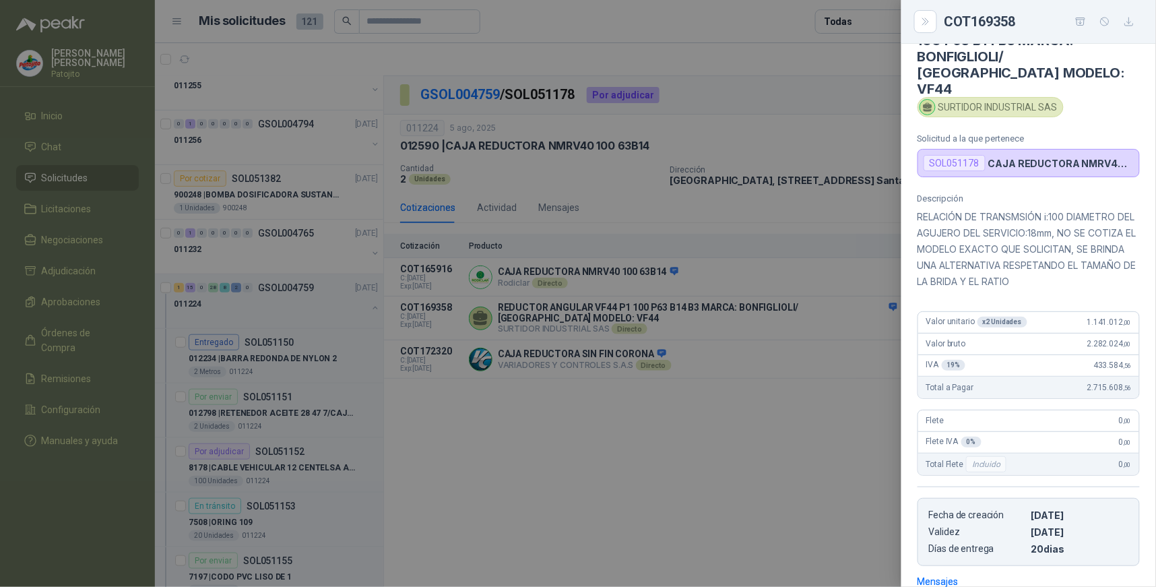
scroll to position [34, 0]
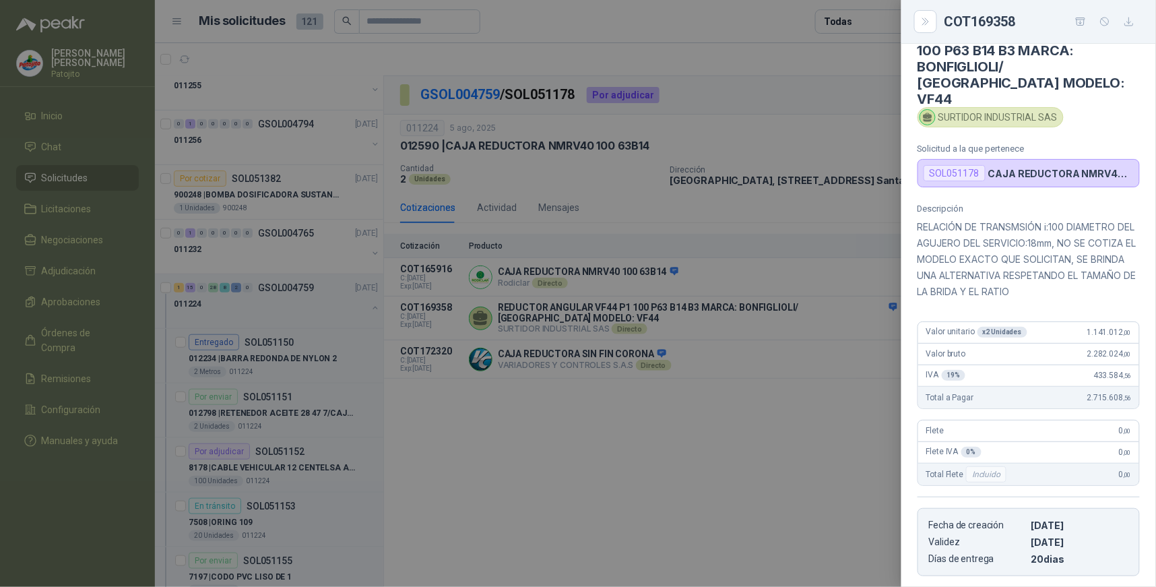
click at [699, 488] on div at bounding box center [578, 293] width 1156 height 587
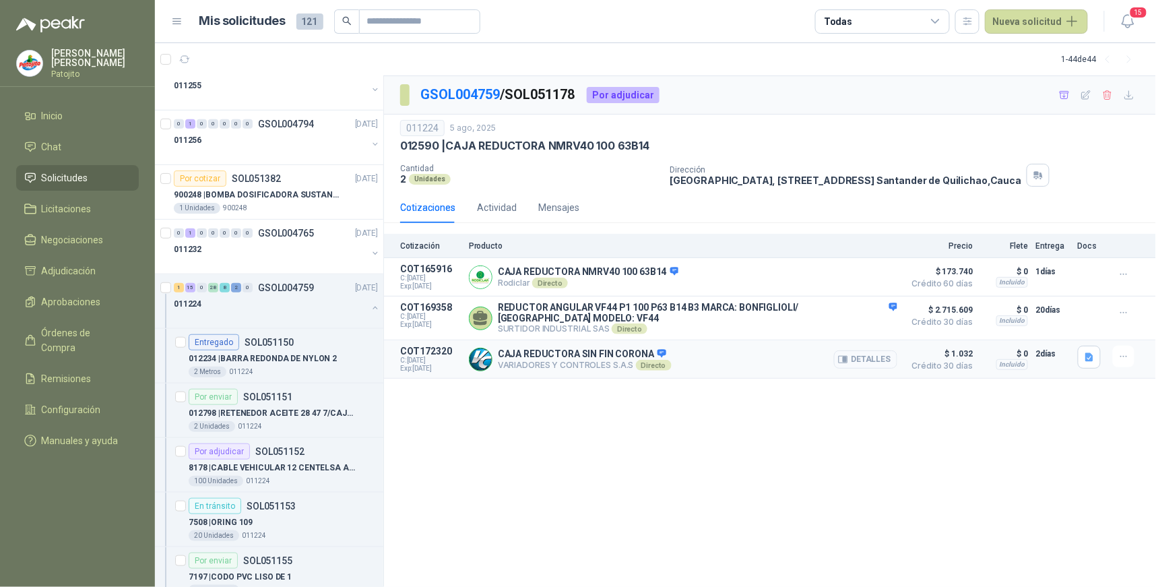
click at [876, 355] on button "Detalles" at bounding box center [865, 359] width 63 height 18
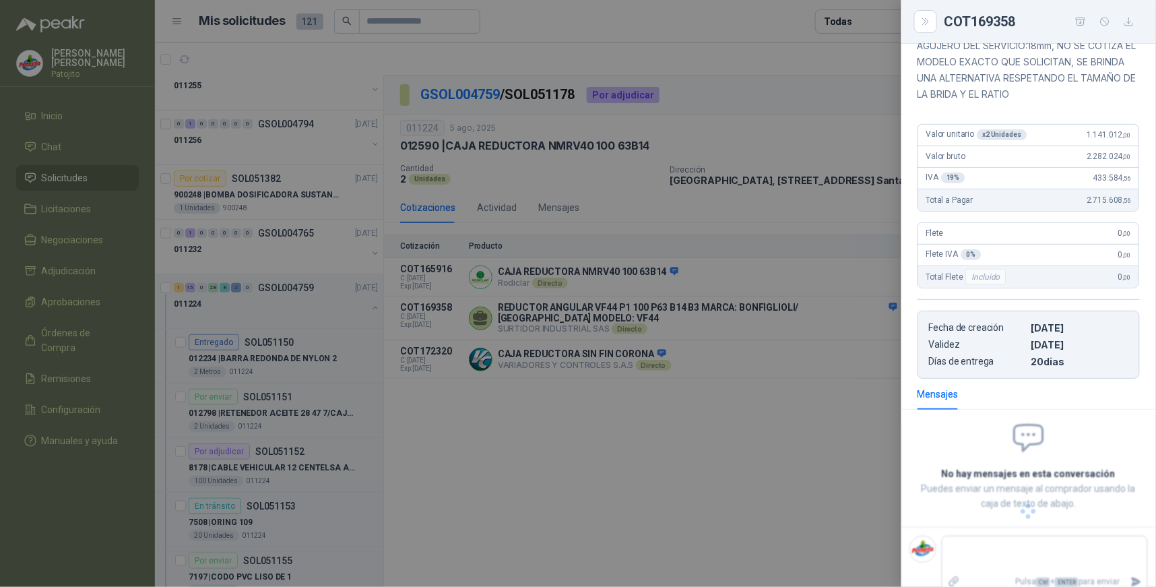
scroll to position [164, 0]
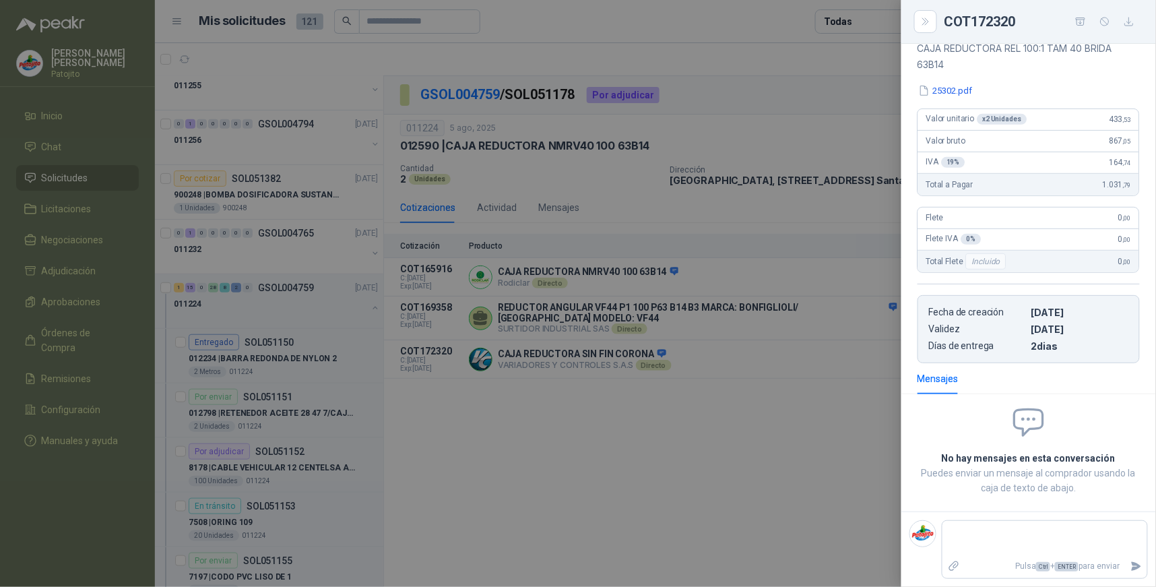
click at [831, 432] on div at bounding box center [578, 293] width 1156 height 587
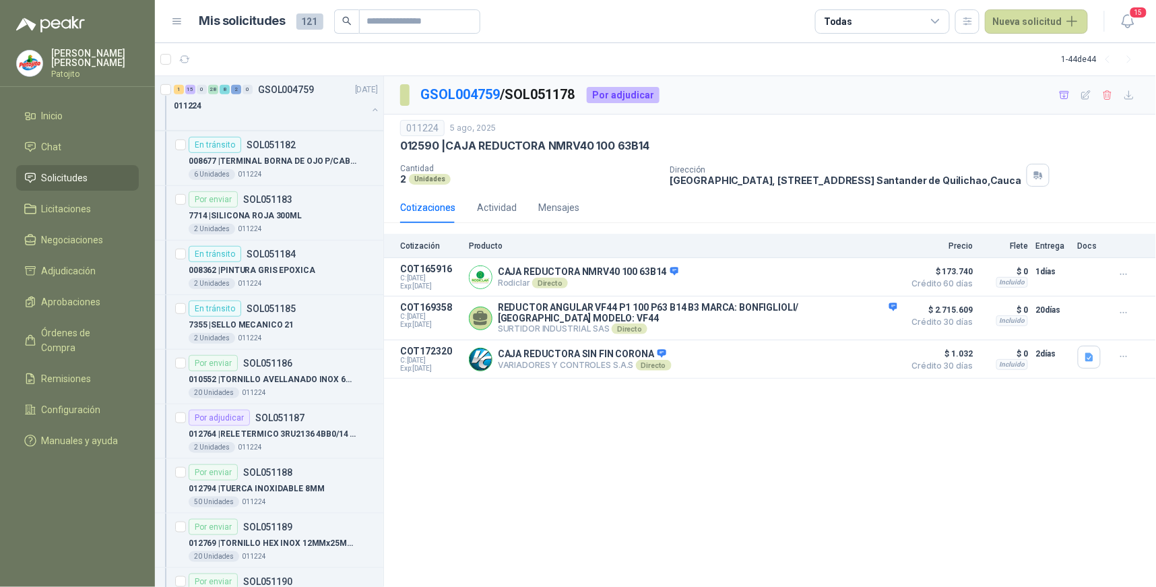
scroll to position [3557, 0]
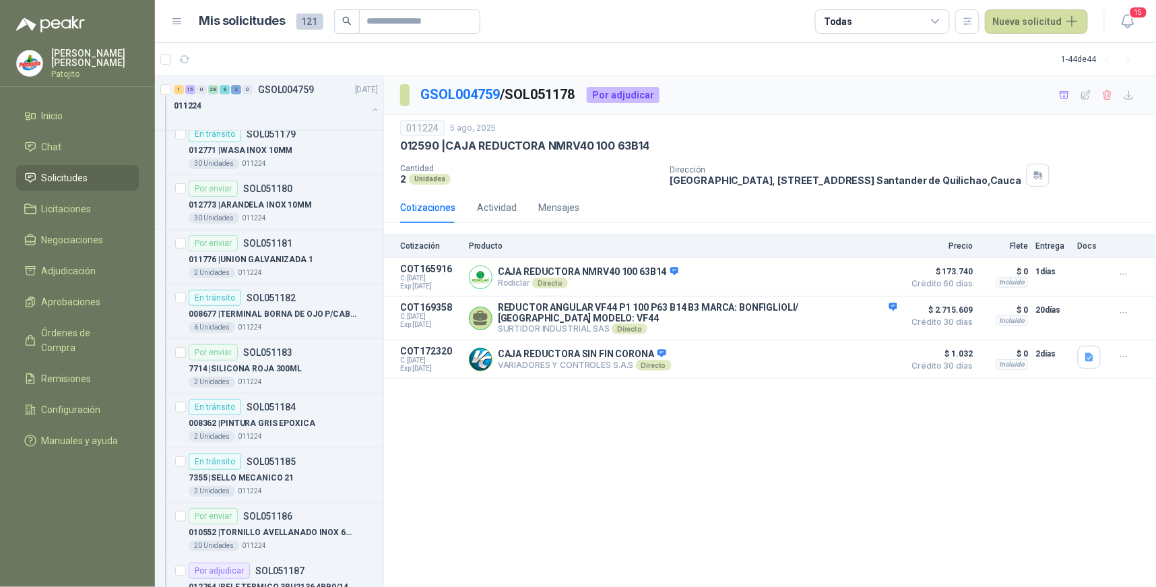
click at [940, 25] on icon at bounding box center [936, 21] width 12 height 12
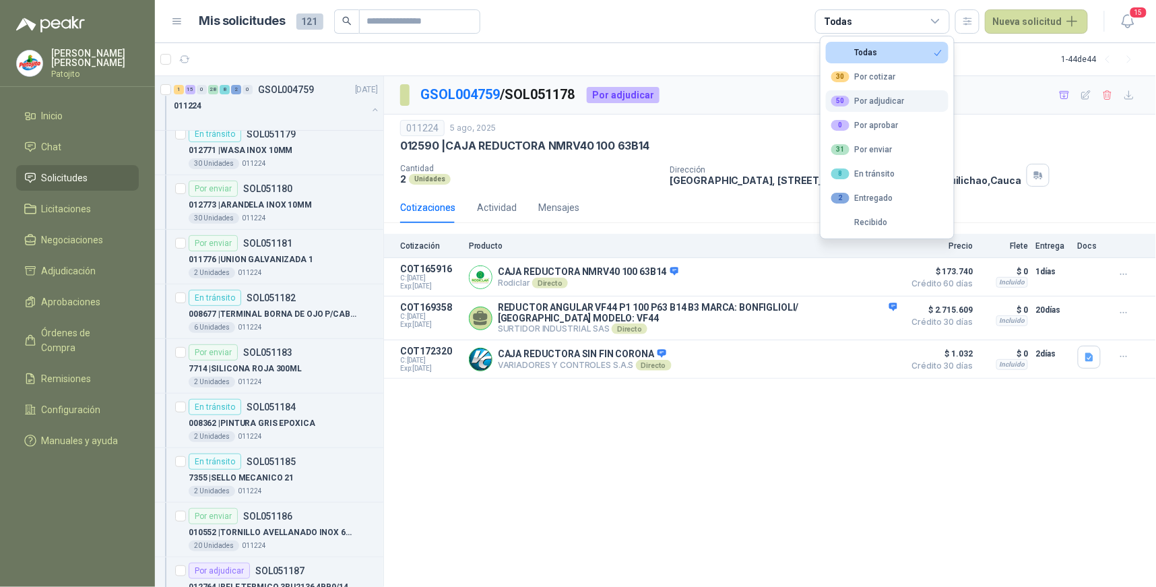
click at [894, 102] on div "50 Por adjudicar" at bounding box center [867, 101] width 73 height 11
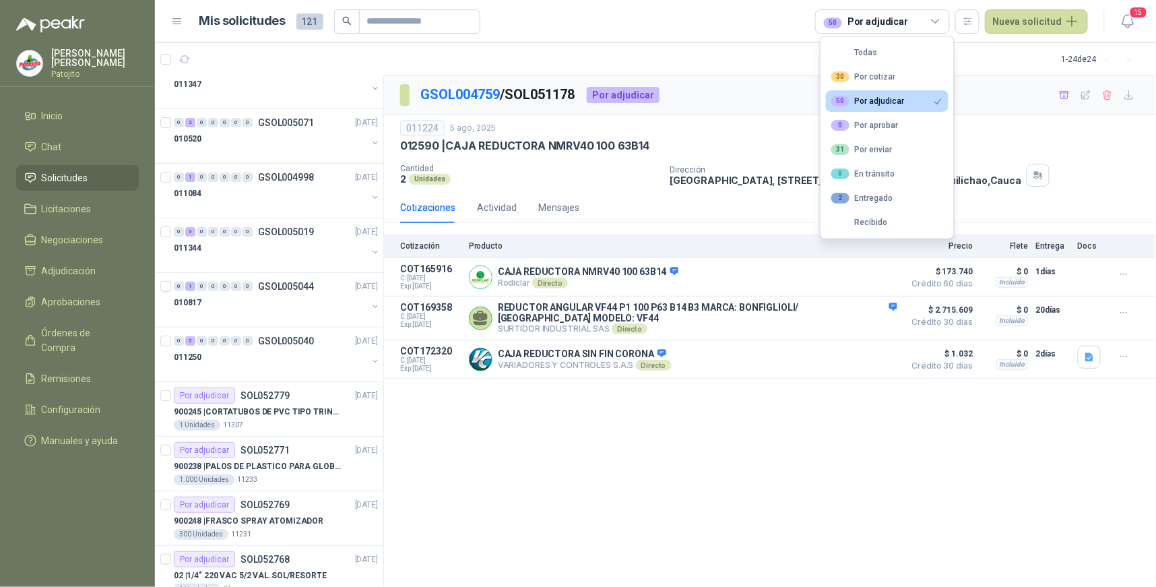
scroll to position [0, 0]
